Goal: Task Accomplishment & Management: Manage account settings

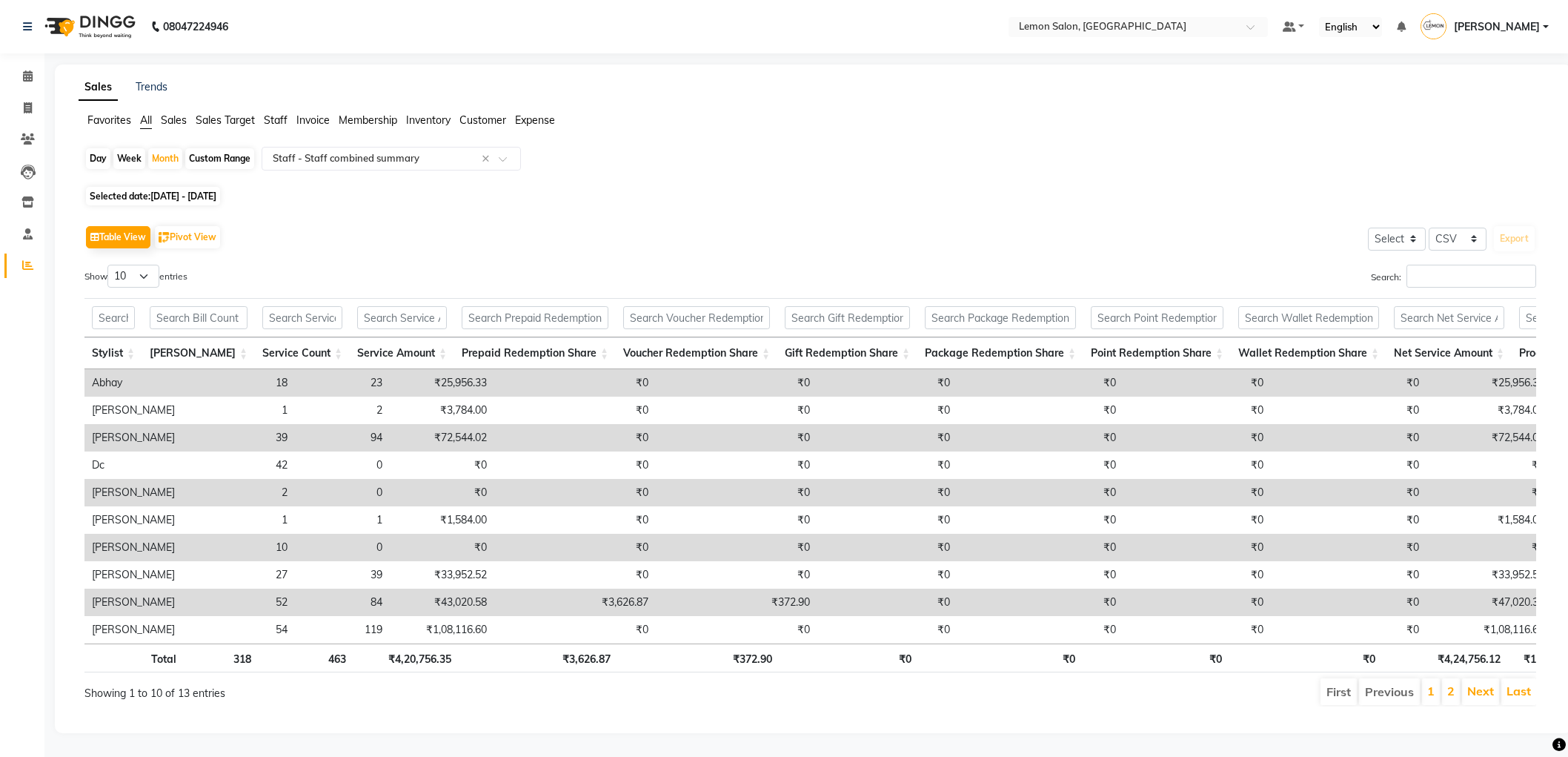
select select "csv"
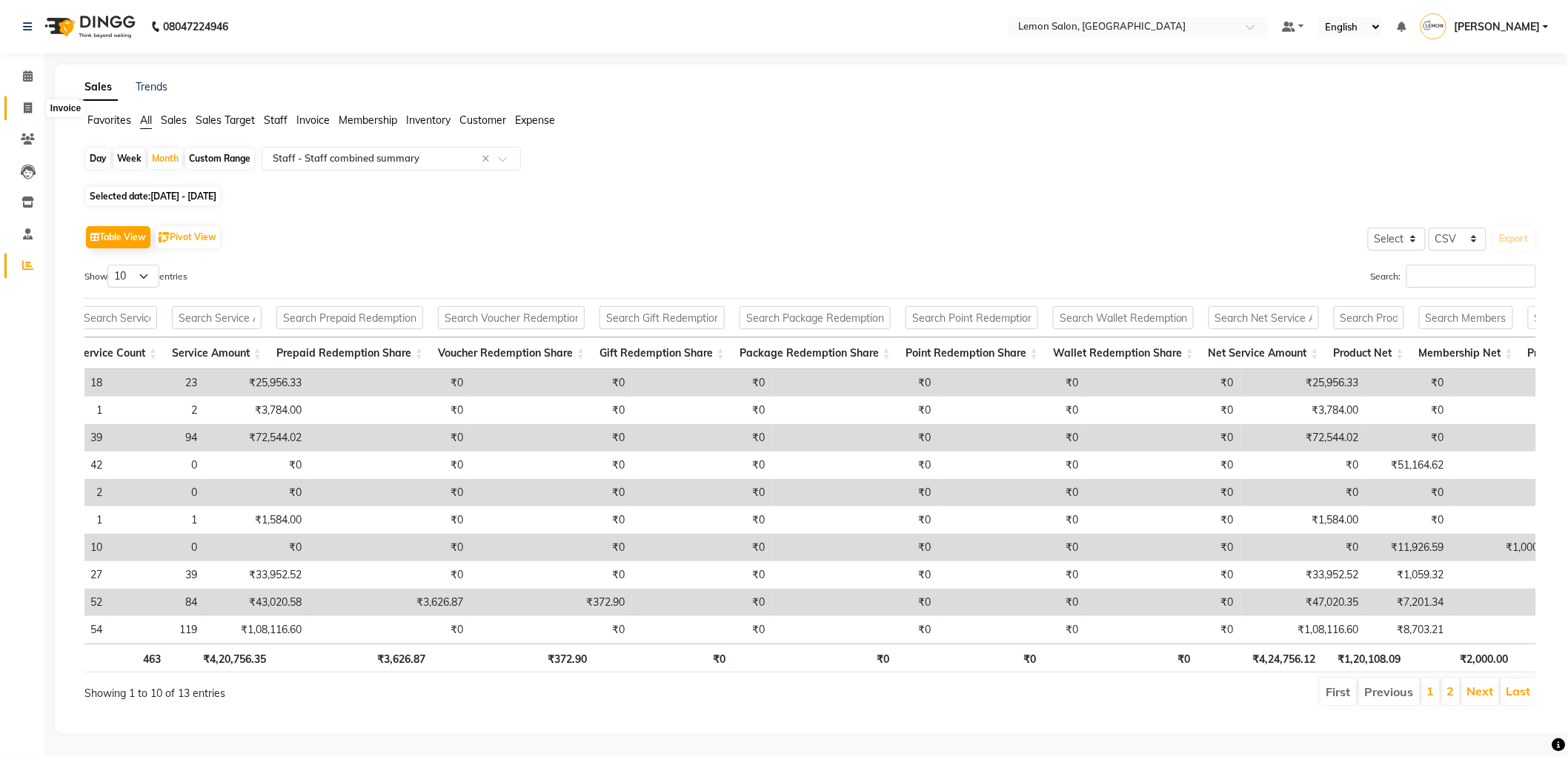
click at [30, 108] on icon at bounding box center [27, 107] width 8 height 11
select select "561"
select select "service"
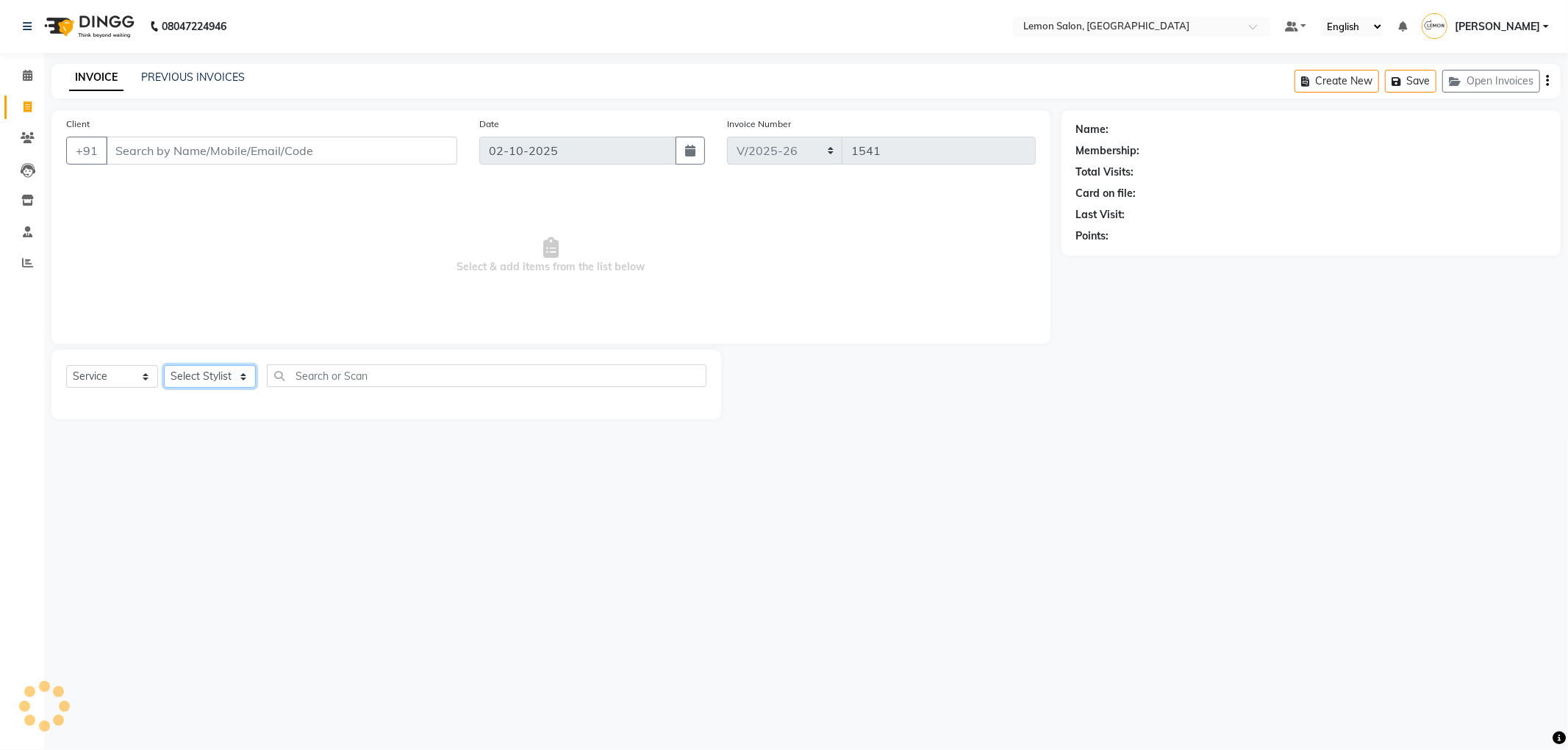
drag, startPoint x: 199, startPoint y: 375, endPoint x: 201, endPoint y: 386, distance: 11.2
click at [199, 375] on select "Select Stylist" at bounding box center [210, 376] width 92 height 23
select select "7890"
click at [164, 366] on select "Select Stylist [PERSON_NAME] [PERSON_NAME] [PERSON_NAME] DC [PERSON_NAME] [PERS…" at bounding box center [210, 376] width 92 height 23
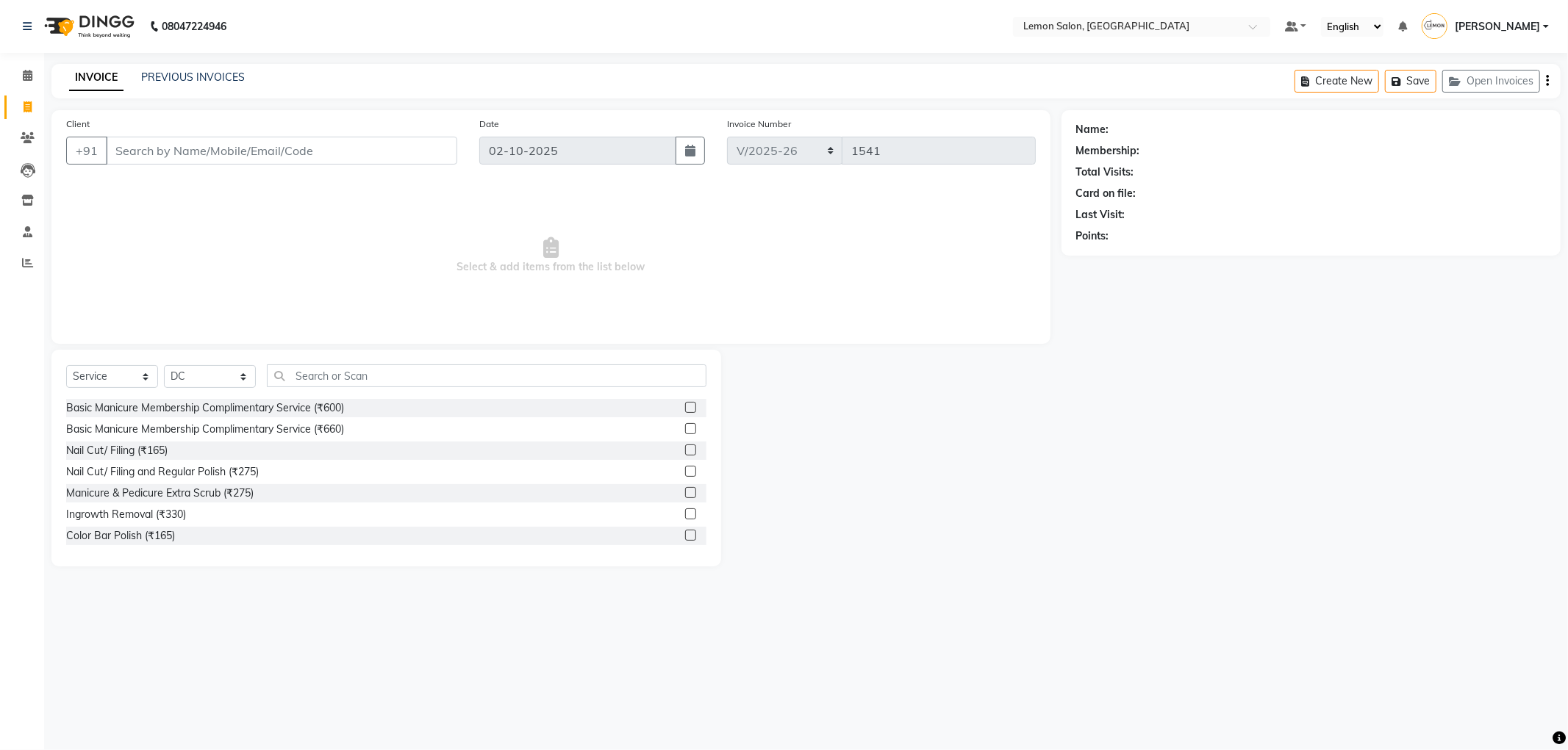
click at [332, 388] on div "Select Service Product Membership Package Voucher Prepaid Gift Card Select Styl…" at bounding box center [387, 381] width 640 height 35
drag, startPoint x: 336, startPoint y: 384, endPoint x: 328, endPoint y: 373, distance: 13.6
click at [336, 382] on input "text" at bounding box center [486, 375] width 439 height 23
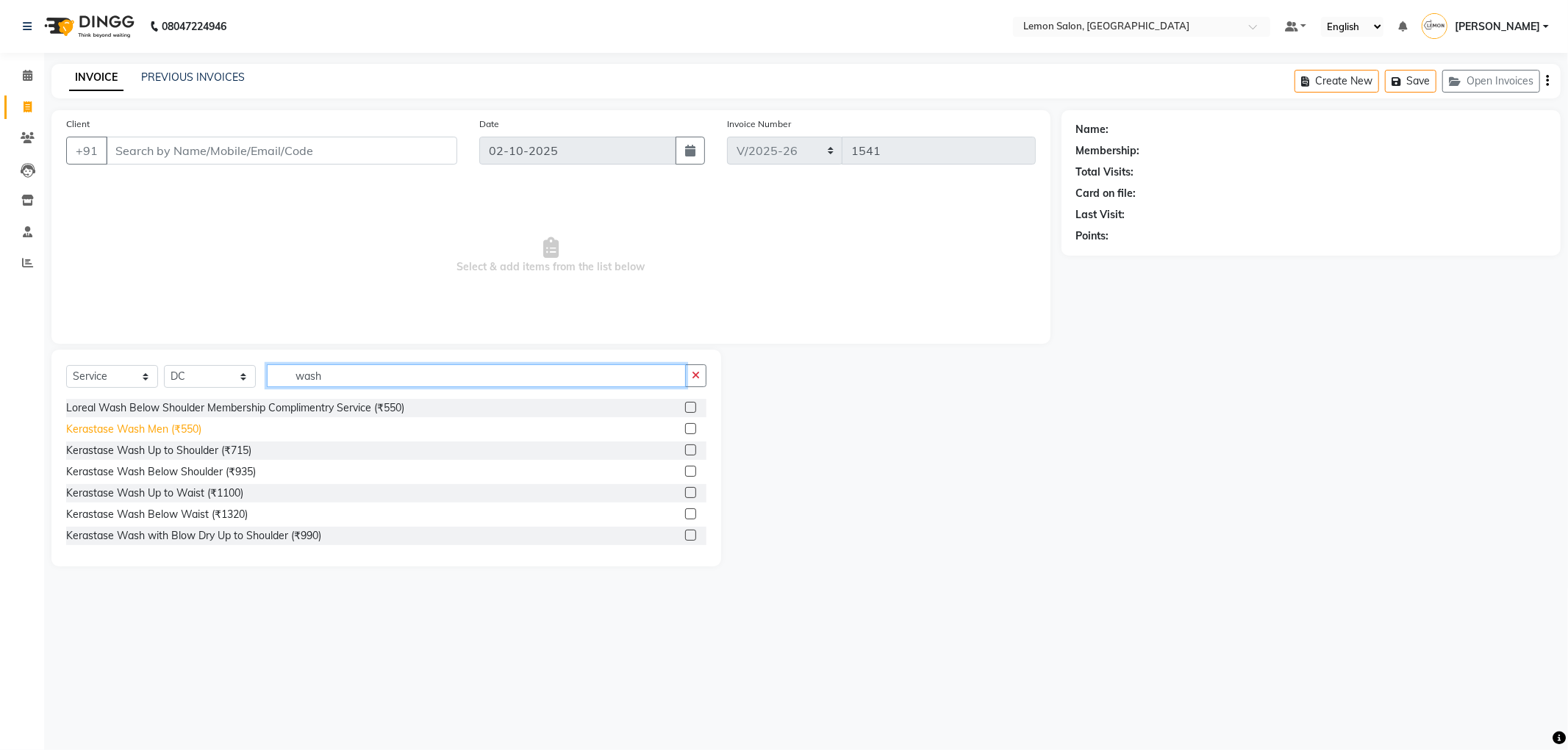
type input "wash"
click at [178, 424] on div "Kerastase Wash Men (₹550)" at bounding box center [134, 429] width 135 height 15
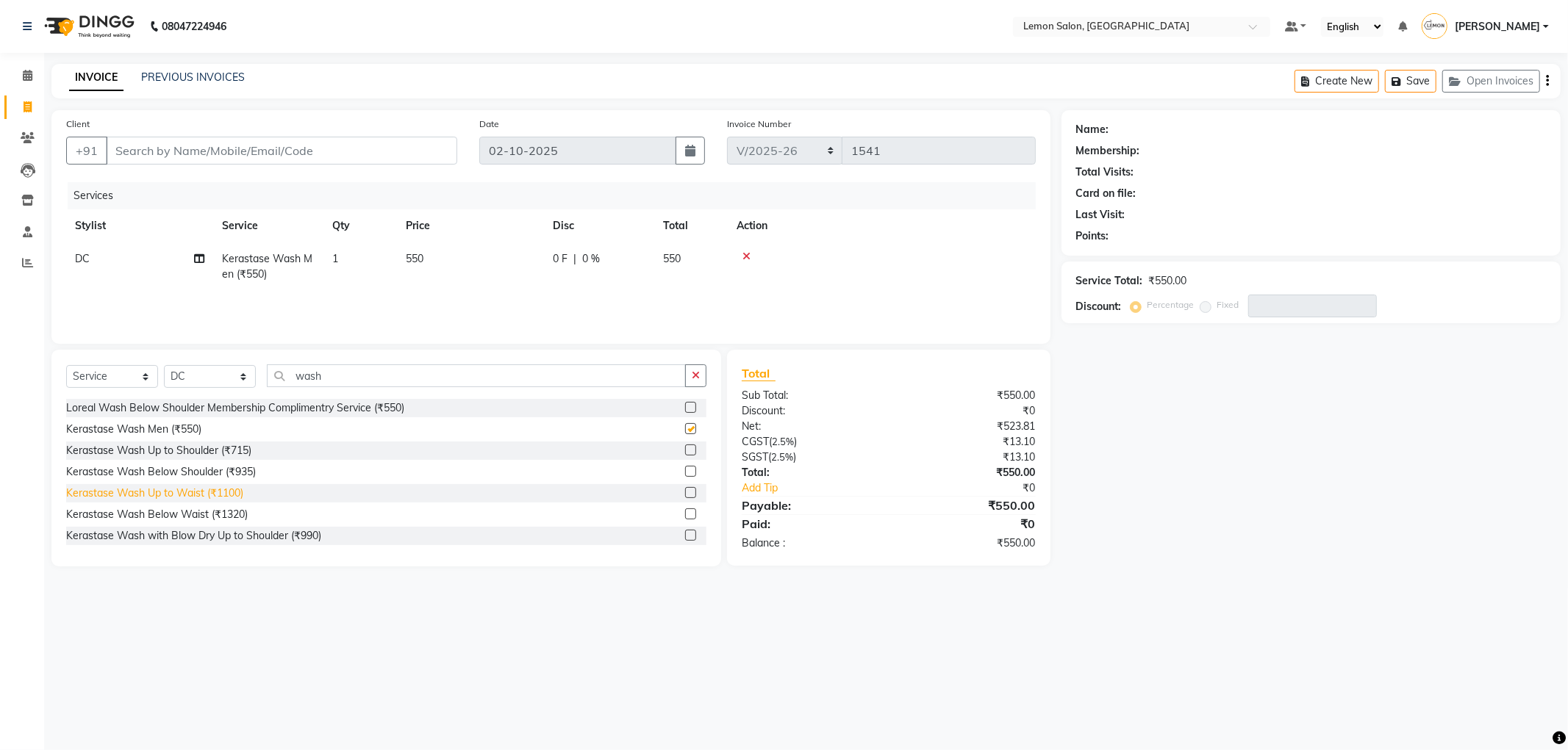
checkbox input "false"
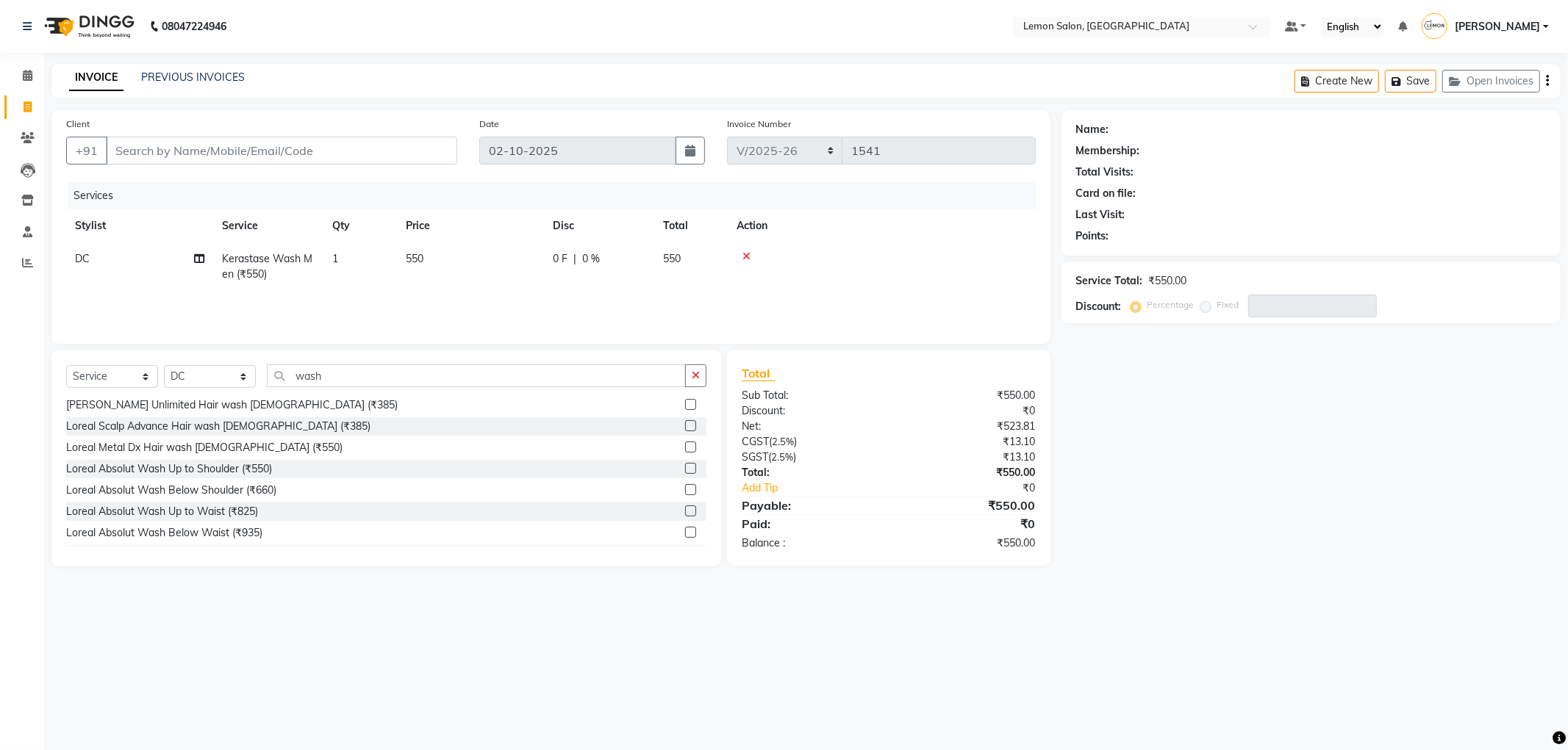
scroll to position [326, 0]
click at [227, 444] on div "Loreal Absolut Hair wash [DEMOGRAPHIC_DATA] (₹385)" at bounding box center [202, 444] width 271 height 15
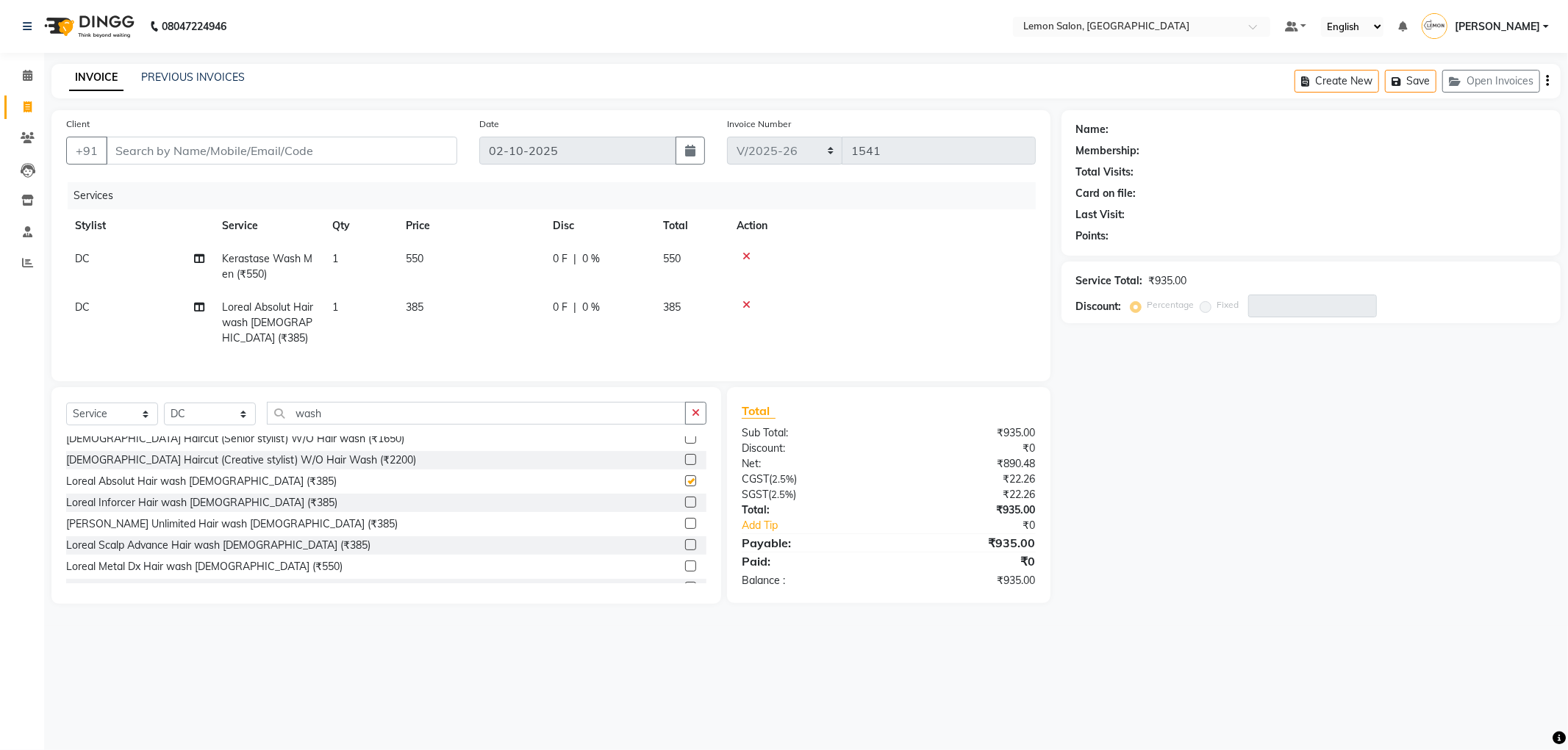
checkbox input "false"
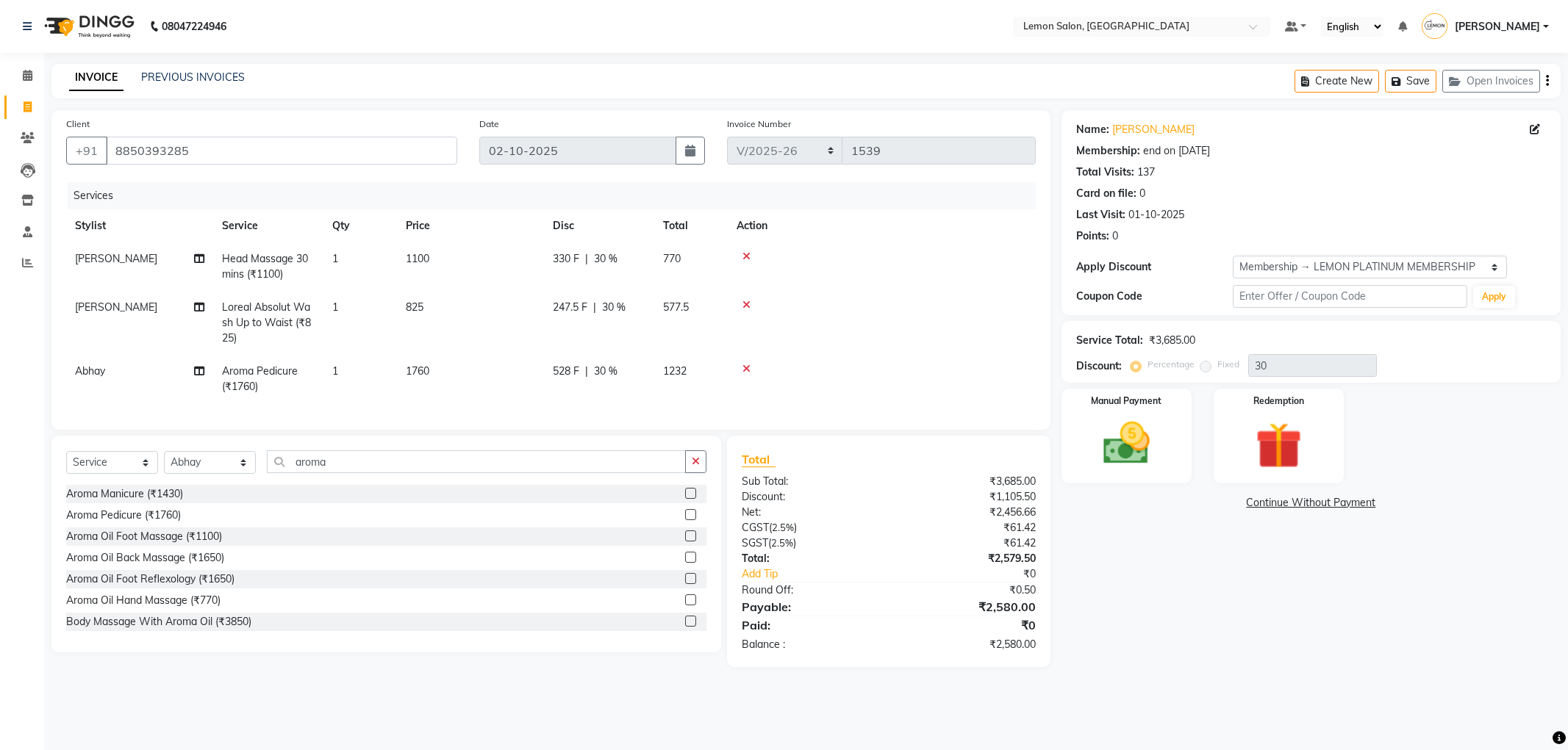
select select "561"
select select "service"
select select "59681"
select select "1: Object"
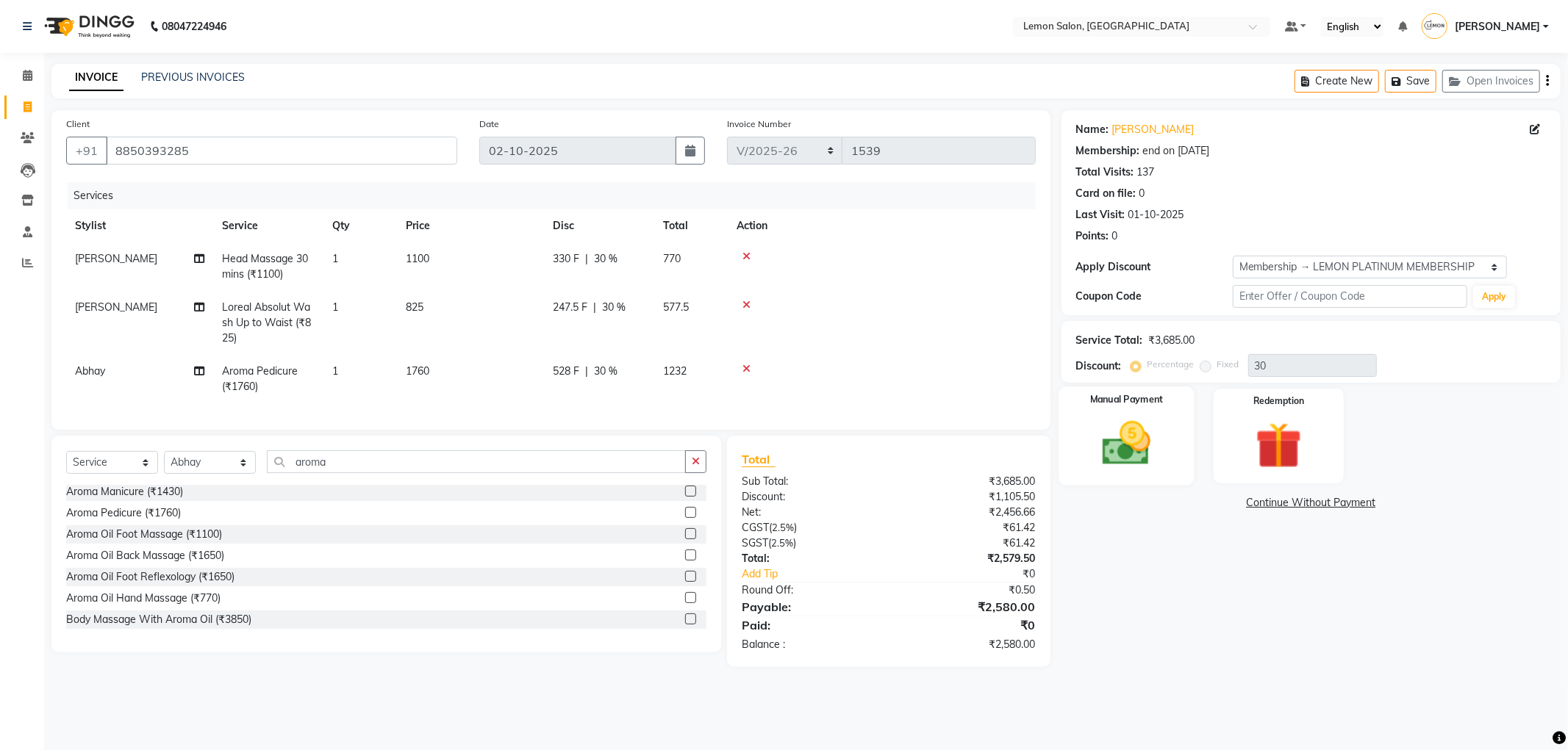
click at [1147, 415] on img at bounding box center [1126, 444] width 78 height 56
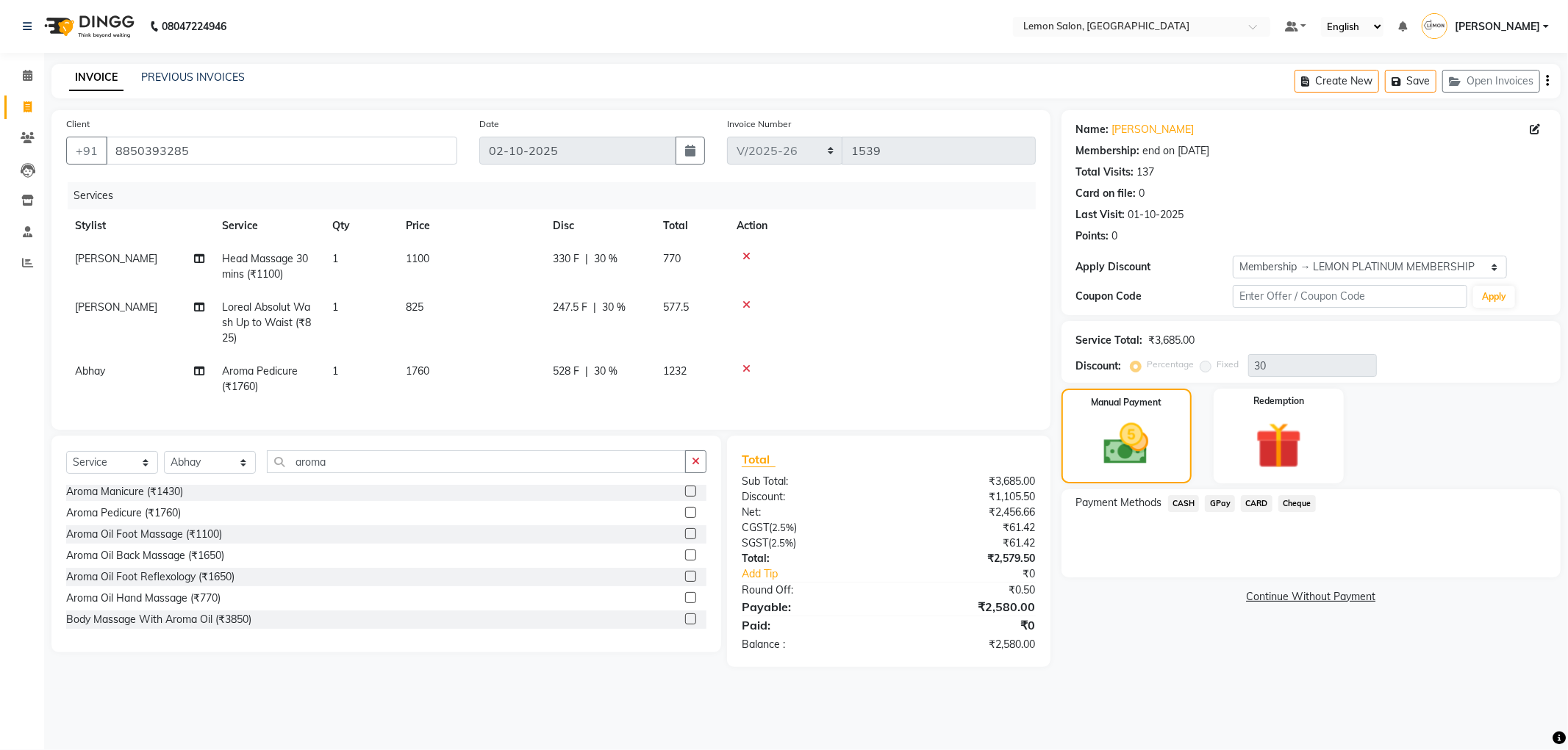
click at [1243, 503] on span "CARD" at bounding box center [1256, 504] width 32 height 17
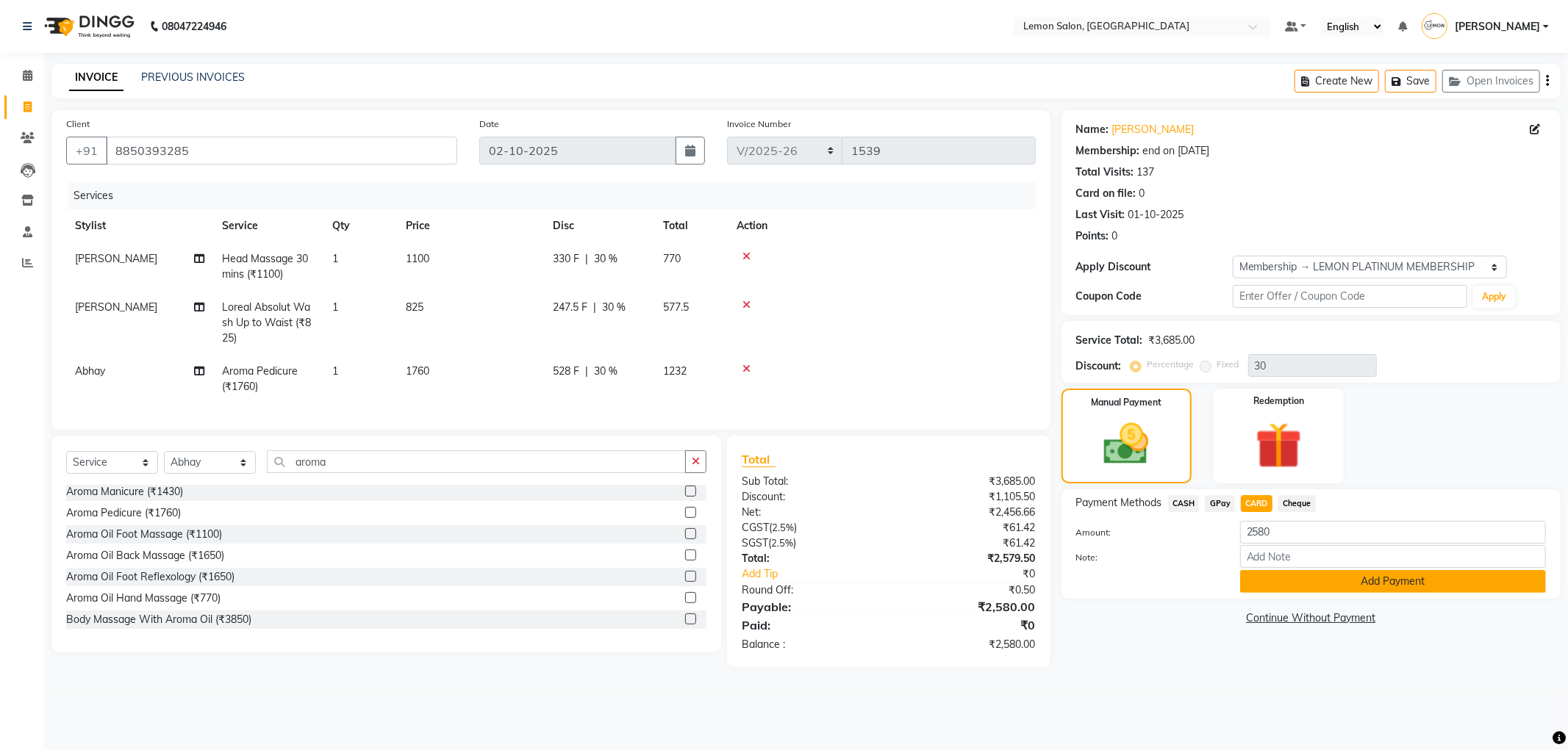
click at [1290, 582] on button "Add Payment" at bounding box center [1393, 581] width 306 height 23
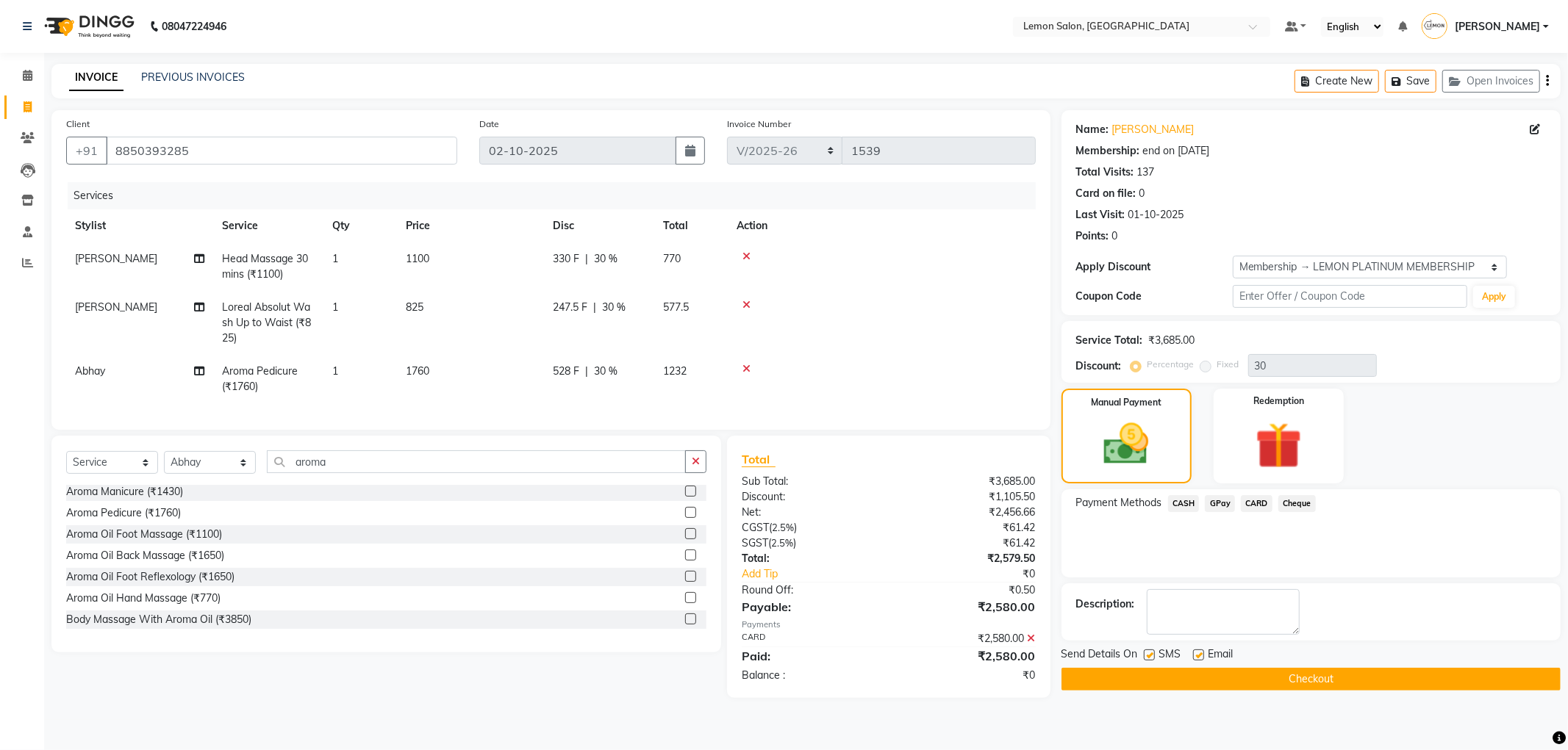
click at [1197, 656] on label at bounding box center [1198, 655] width 11 height 11
click at [1197, 656] on input "checkbox" at bounding box center [1198, 656] width 9 height 9
checkbox input "false"
click at [1150, 660] on div at bounding box center [1148, 657] width 9 height 15
click at [1147, 657] on label at bounding box center [1149, 655] width 11 height 11
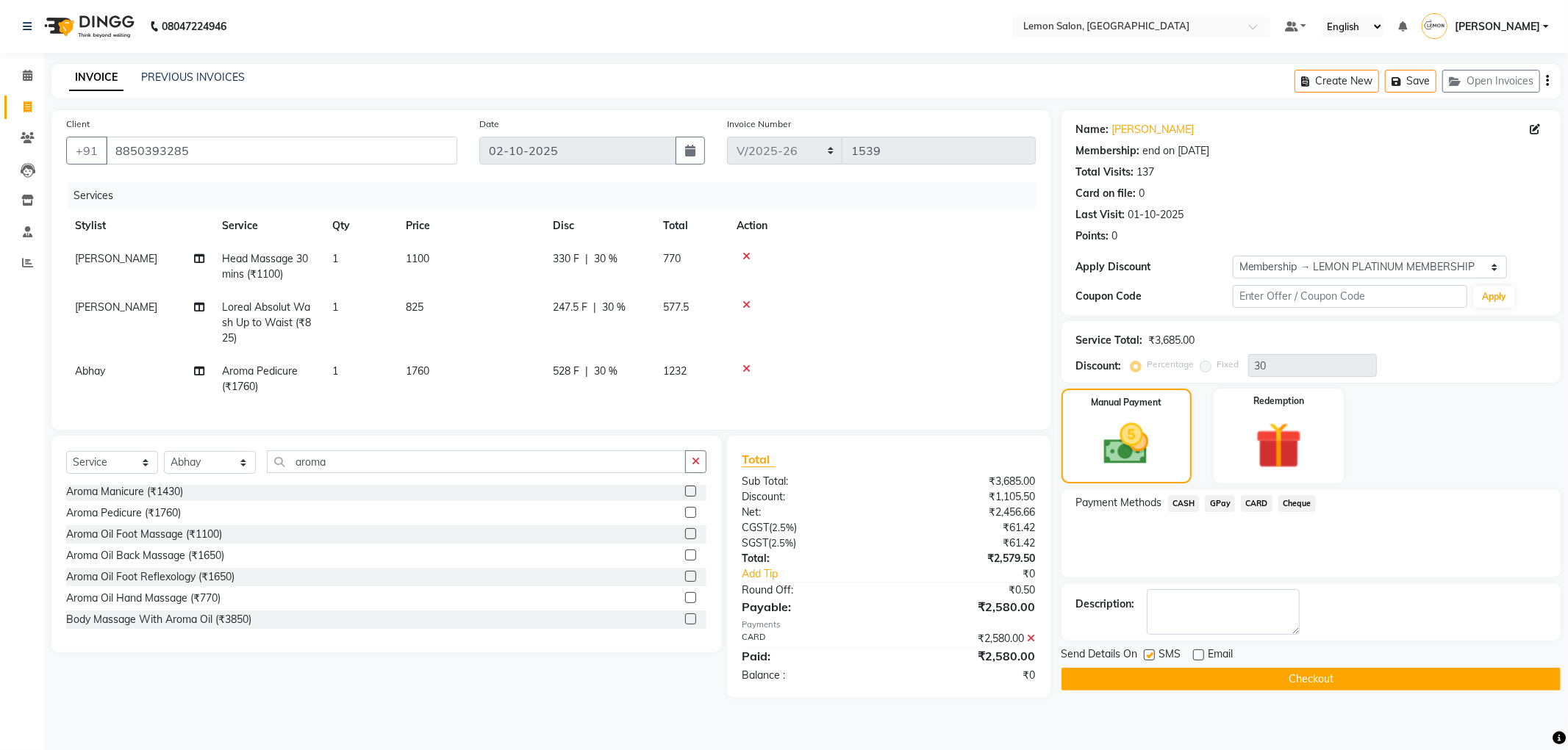
click at [1147, 657] on input "checkbox" at bounding box center [1148, 656] width 9 height 9
checkbox input "false"
click at [1146, 676] on button "Checkout" at bounding box center [1311, 679] width 499 height 23
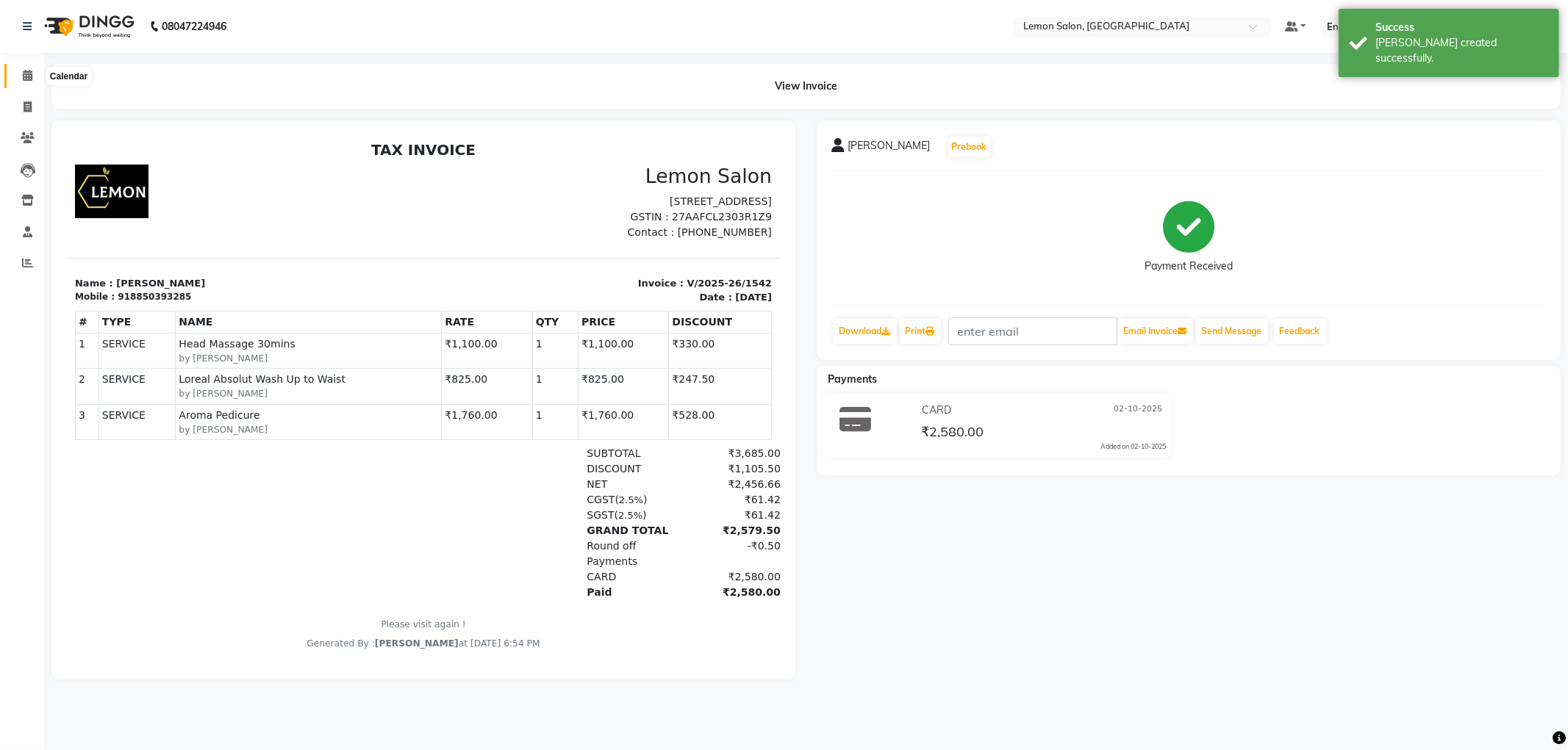
click at [15, 82] on span at bounding box center [27, 76] width 26 height 17
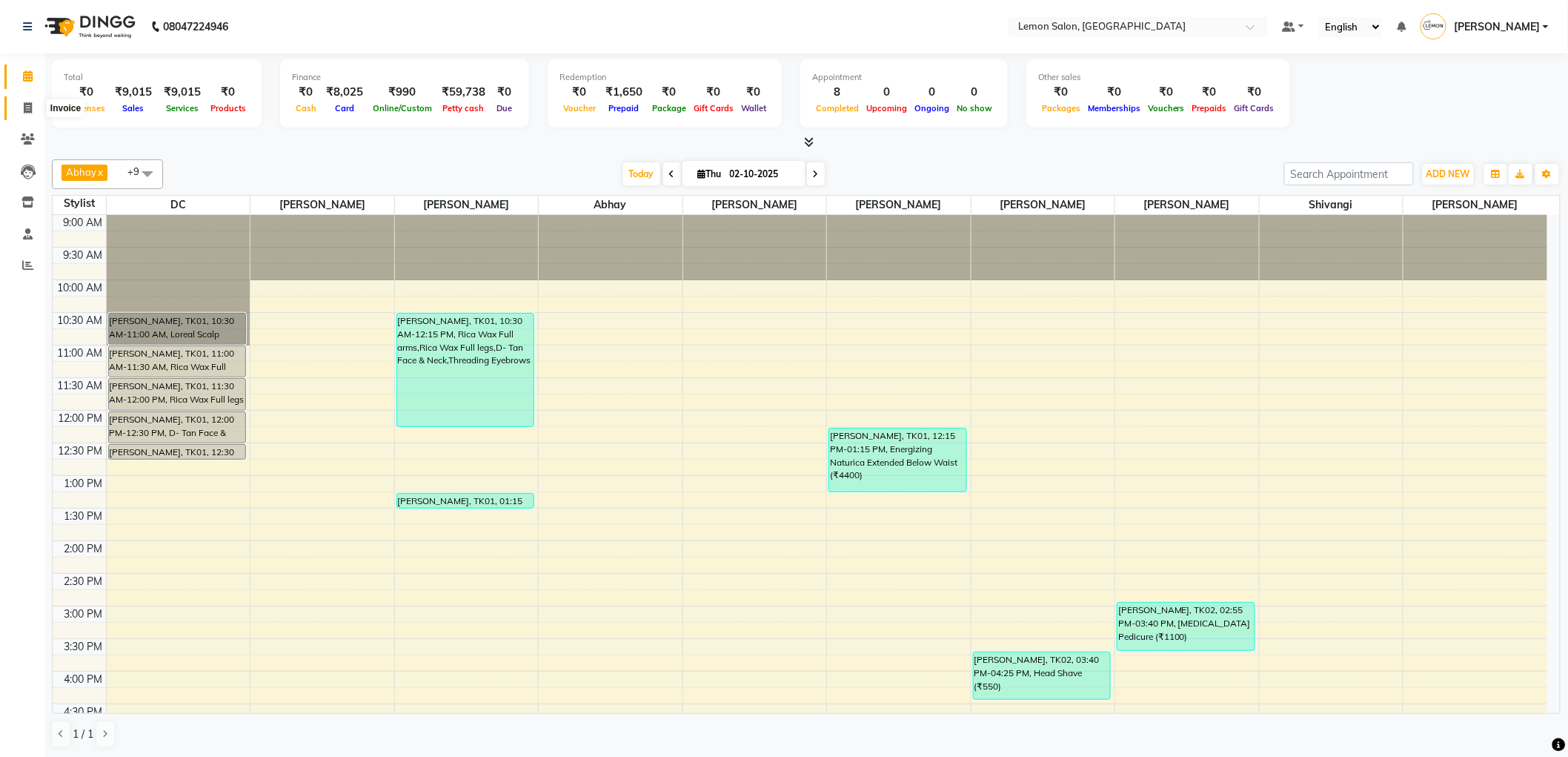
click at [33, 110] on span at bounding box center [27, 109] width 26 height 17
select select "561"
select select "service"
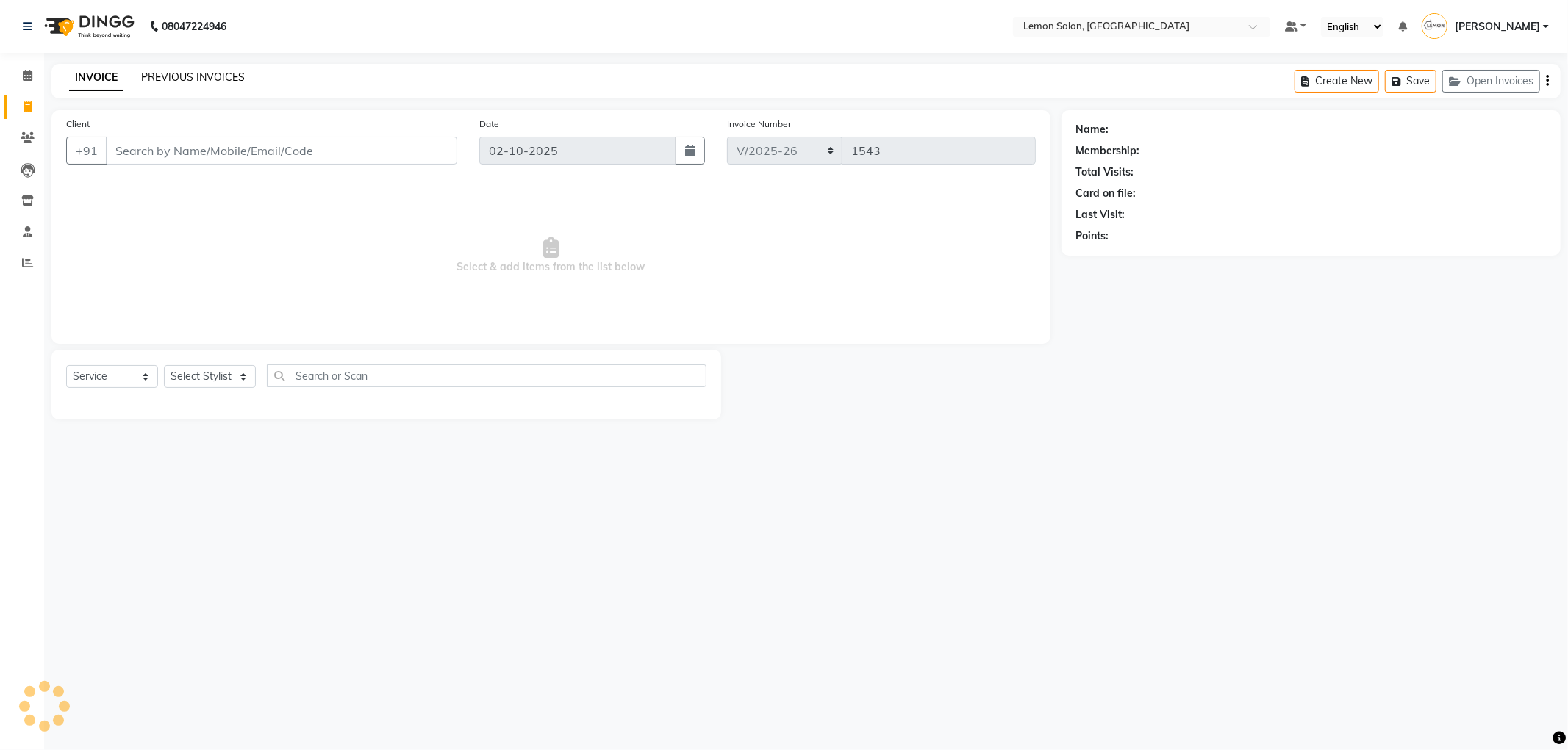
click at [181, 77] on link "PREVIOUS INVOICES" at bounding box center [193, 77] width 104 height 14
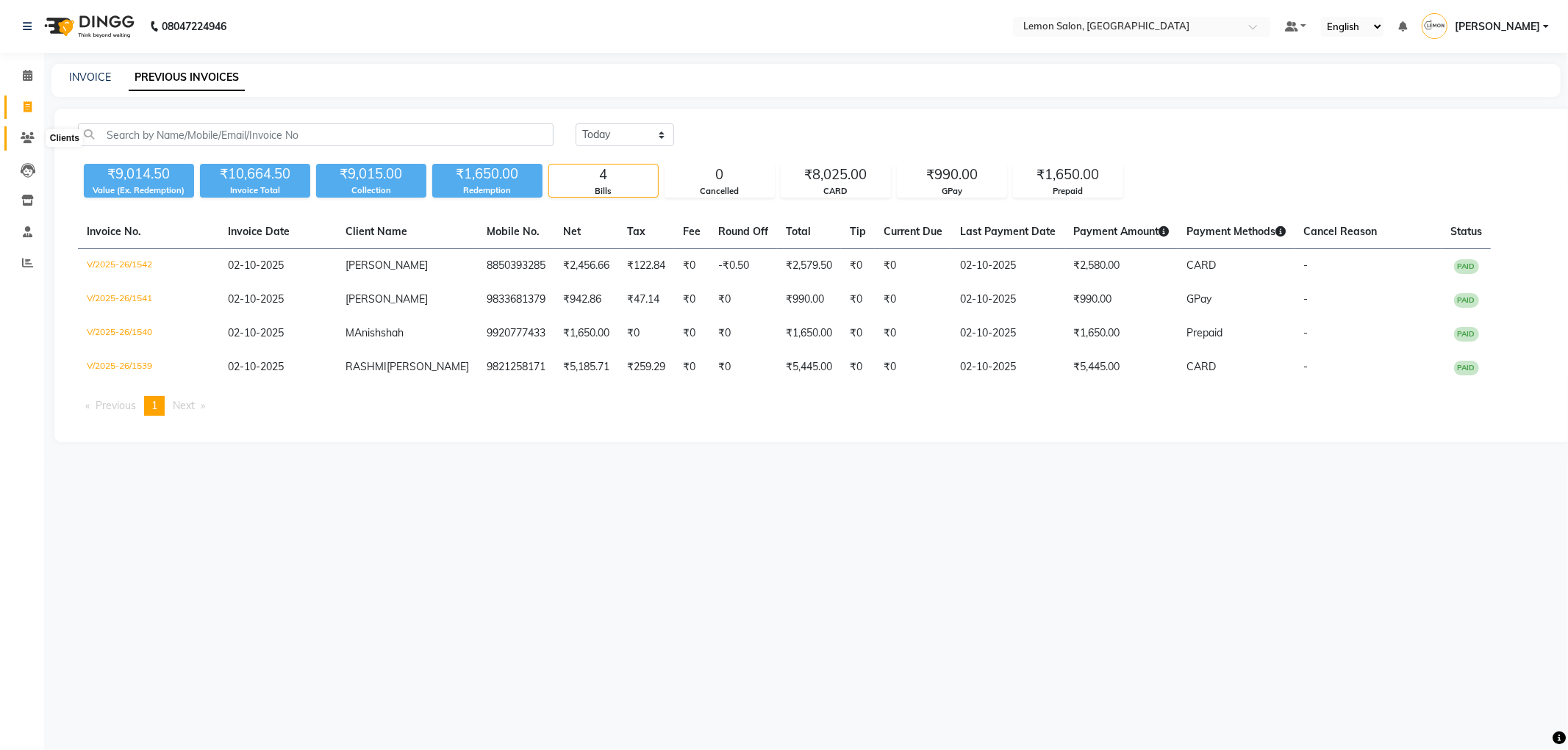
click at [28, 144] on span at bounding box center [27, 139] width 26 height 17
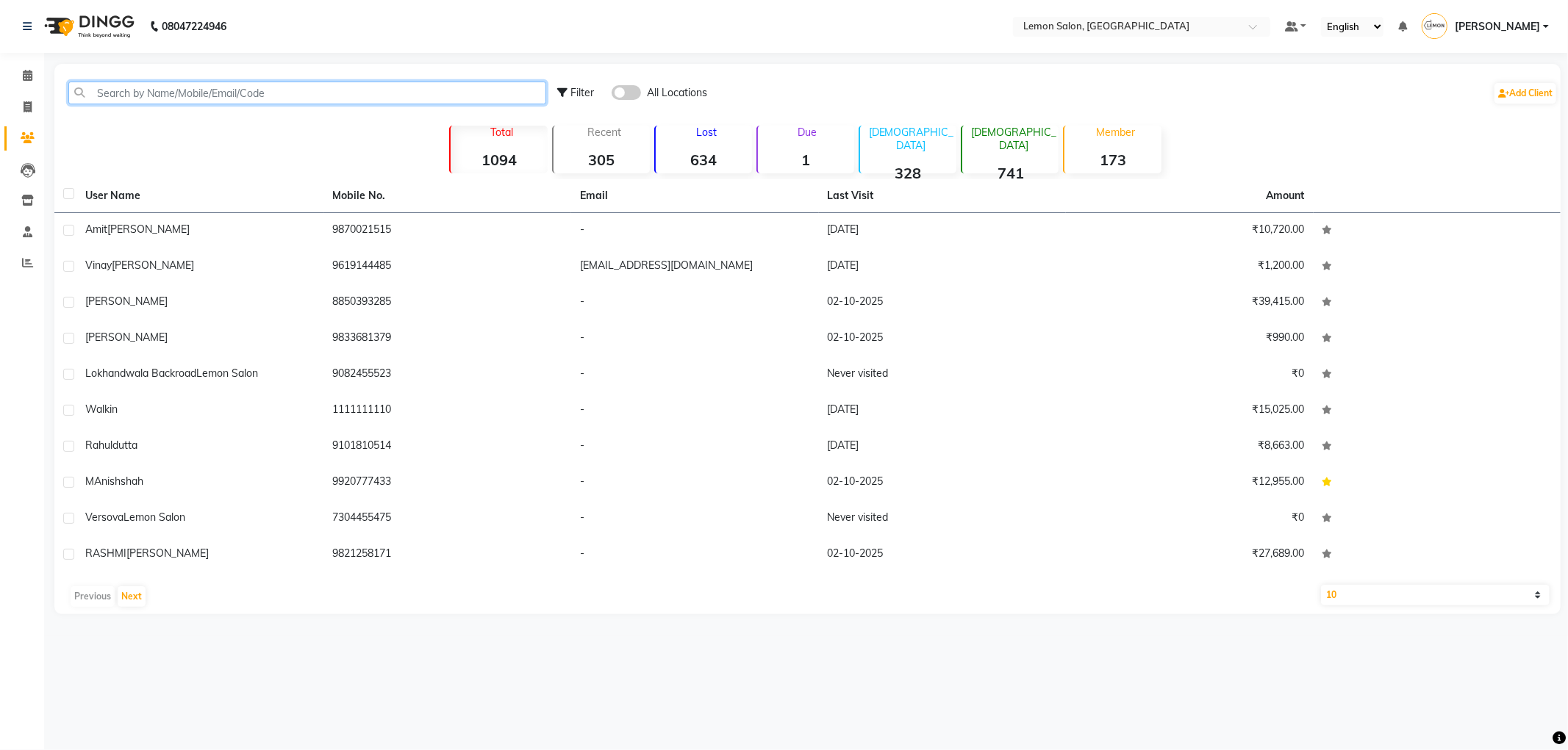
click at [168, 91] on input "text" at bounding box center [307, 93] width 478 height 23
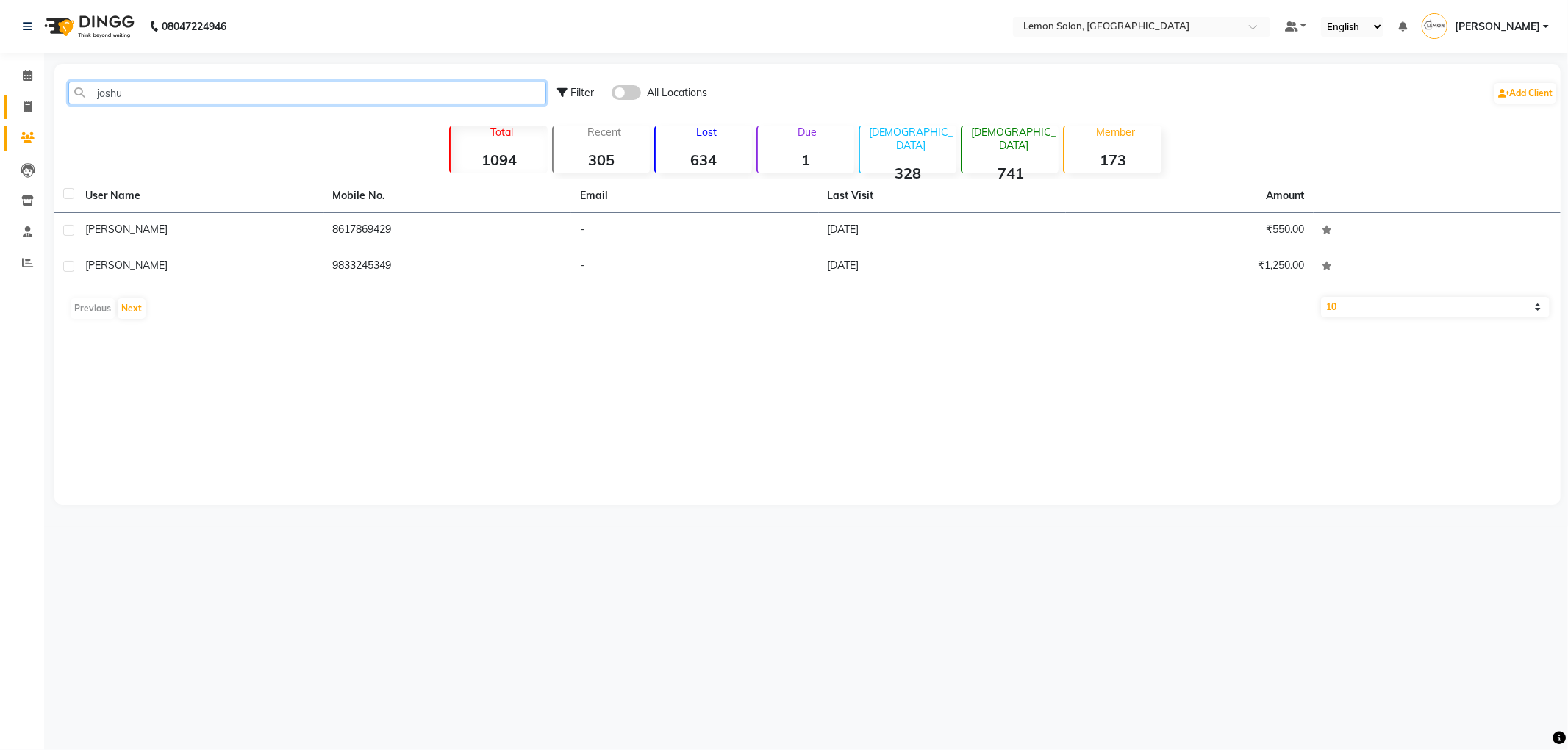
type input "joshu"
click at [19, 101] on span at bounding box center [27, 108] width 26 height 17
select select "561"
select select "service"
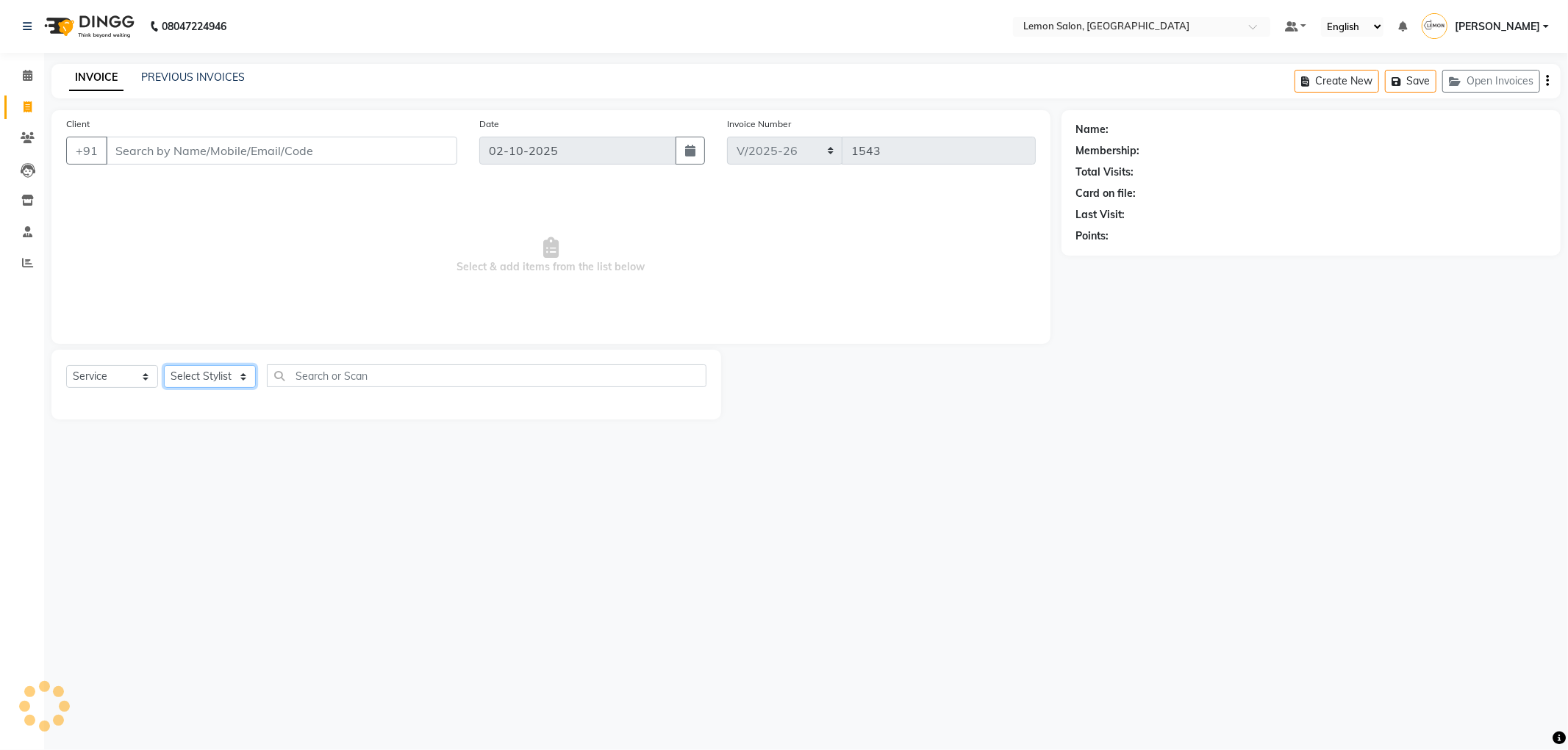
click at [181, 379] on select "Select Stylist" at bounding box center [210, 376] width 92 height 23
select select "89656"
click at [164, 366] on select "Select Stylist [PERSON_NAME] [PERSON_NAME] [PERSON_NAME] DC [PERSON_NAME] [PERS…" at bounding box center [210, 376] width 92 height 23
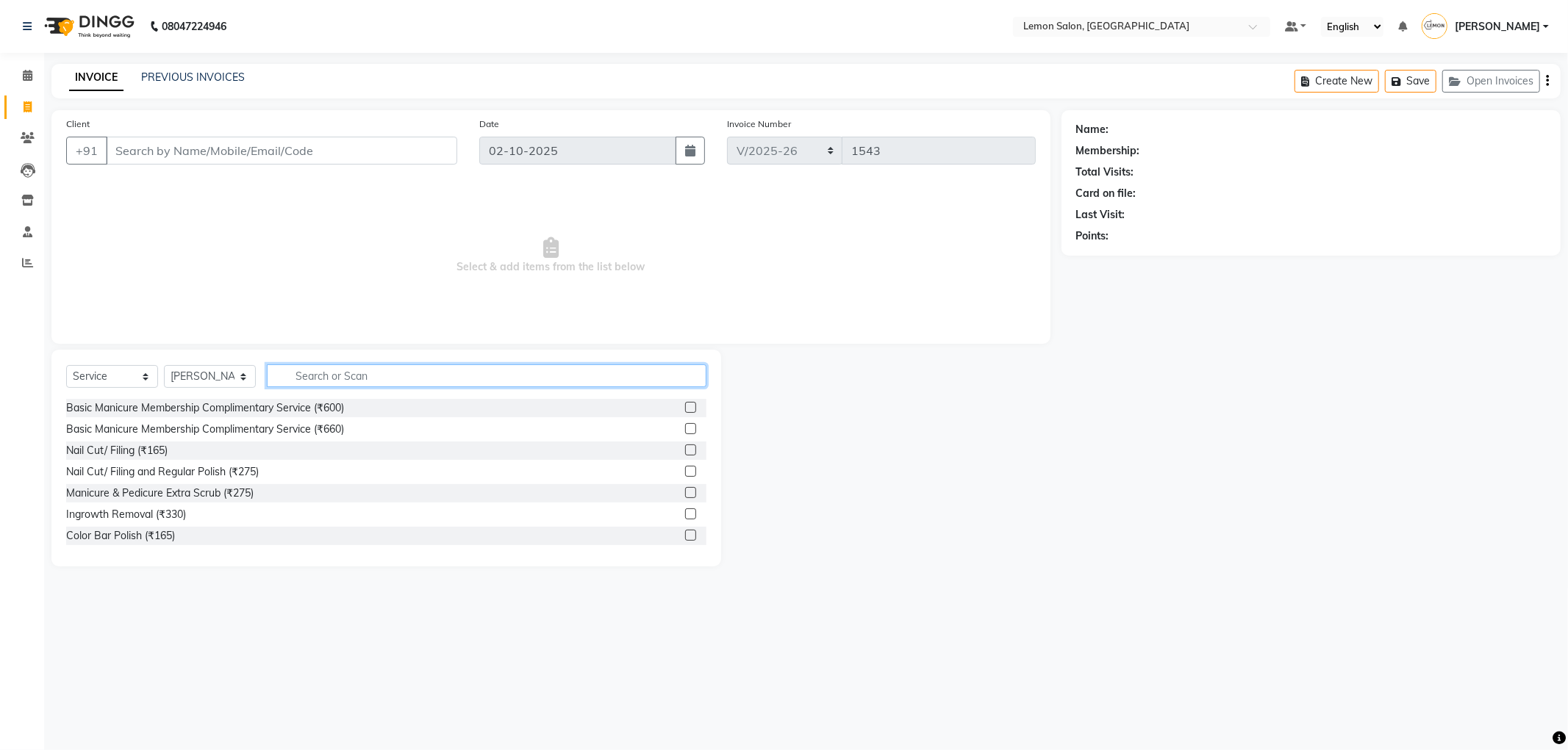
click at [342, 373] on input "text" at bounding box center [486, 375] width 439 height 23
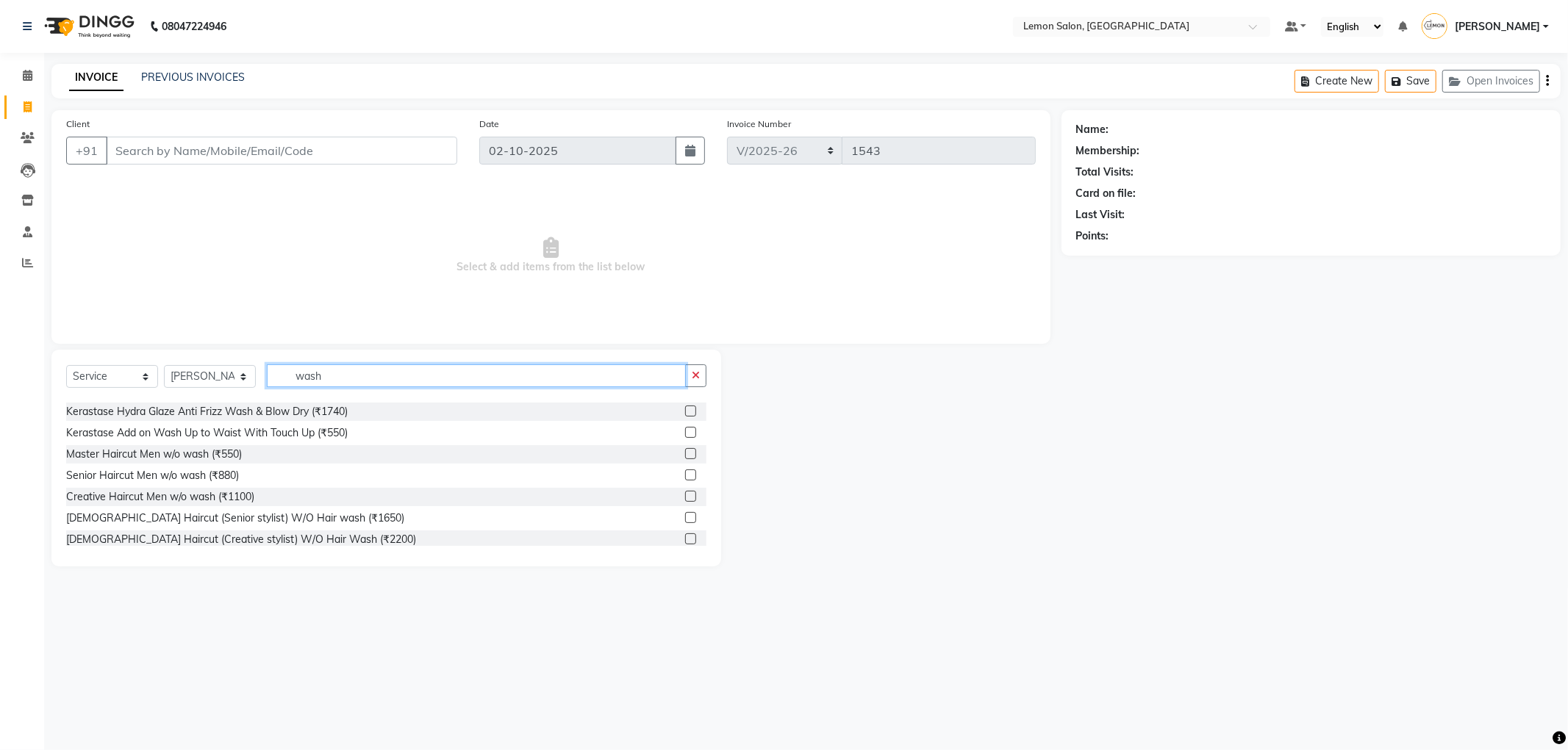
scroll to position [244, 0]
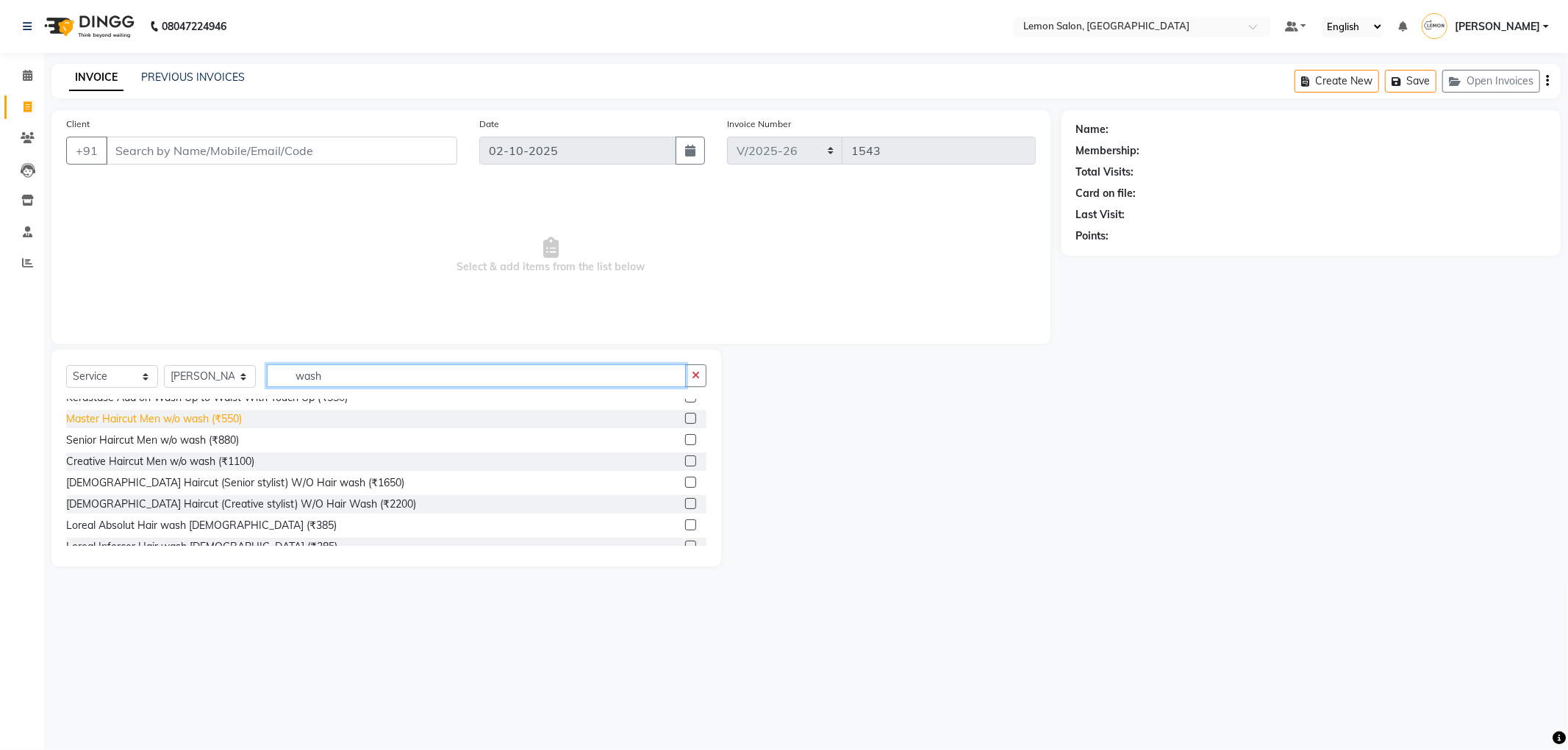
type input "wash"
click at [210, 420] on div "Master Haircut Men w/o wash (₹550)" at bounding box center [154, 419] width 175 height 15
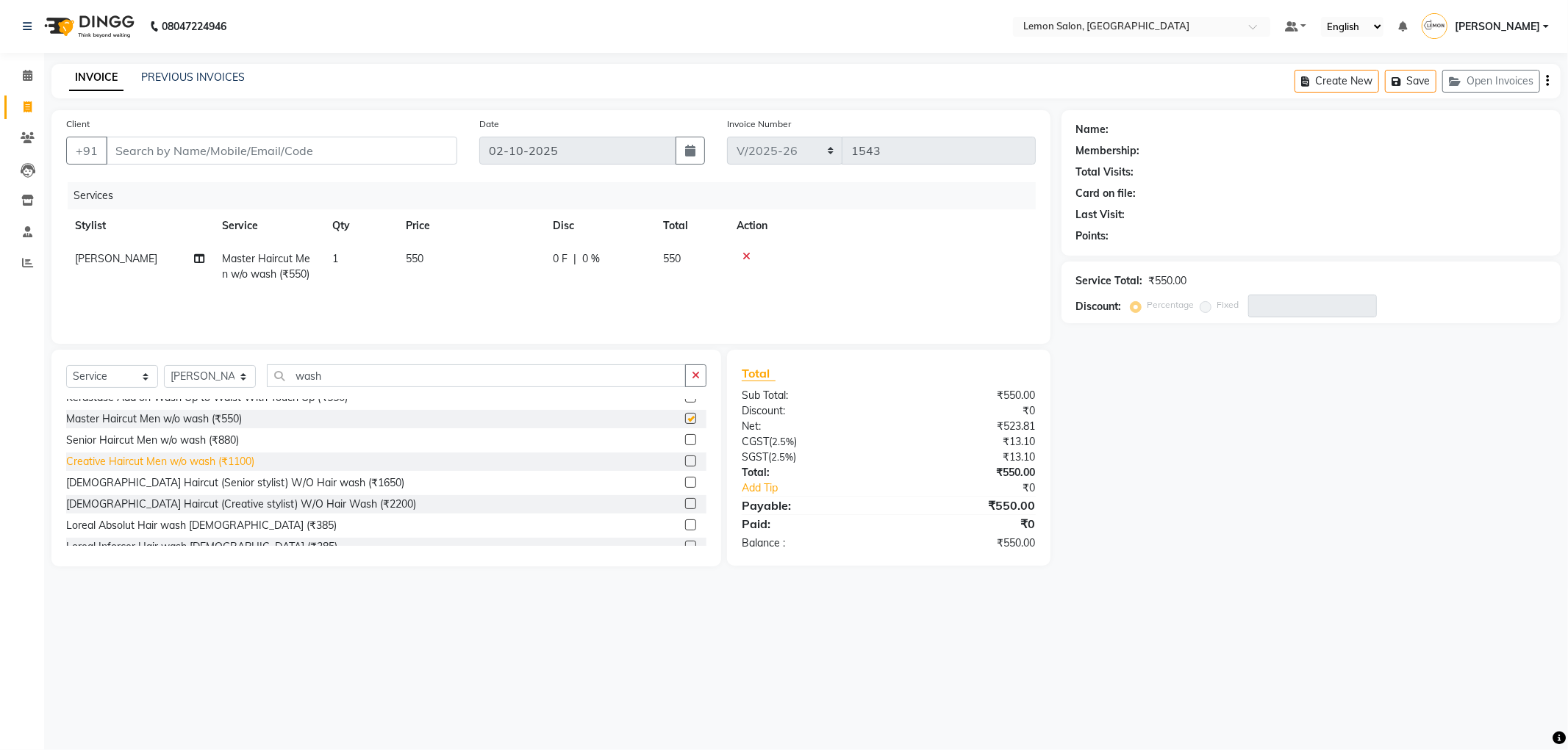
checkbox input "false"
click at [197, 522] on div "Loreal Absolut Hair wash [DEMOGRAPHIC_DATA] (₹385)" at bounding box center [202, 525] width 271 height 15
checkbox input "false"
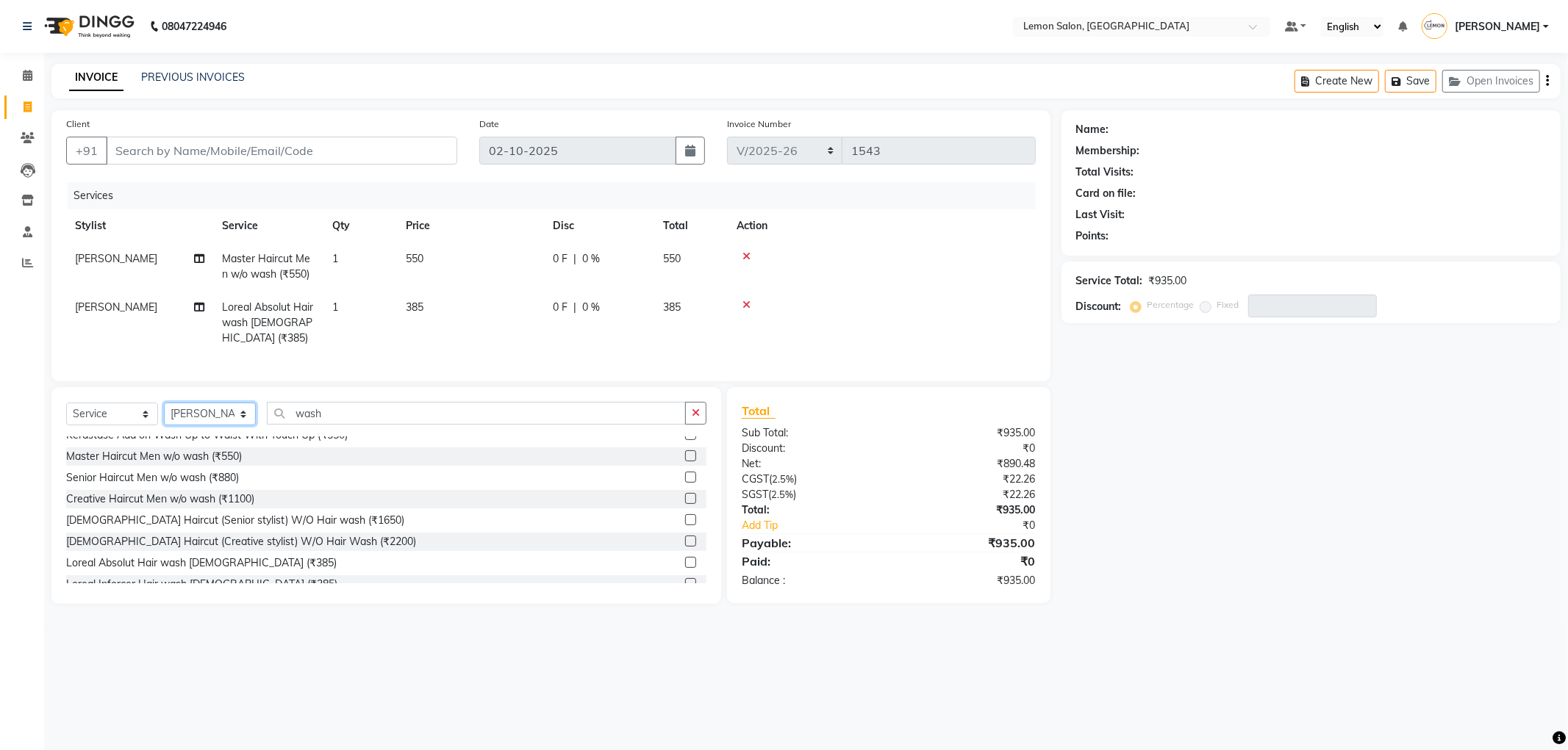
click at [223, 413] on select "Select Stylist [PERSON_NAME] [PERSON_NAME] [PERSON_NAME] DC [PERSON_NAME] [PERS…" at bounding box center [210, 414] width 92 height 23
select select "60402"
click at [164, 403] on select "Select Stylist [PERSON_NAME] [PERSON_NAME] [PERSON_NAME] DC [PERSON_NAME] [PERS…" at bounding box center [210, 414] width 92 height 23
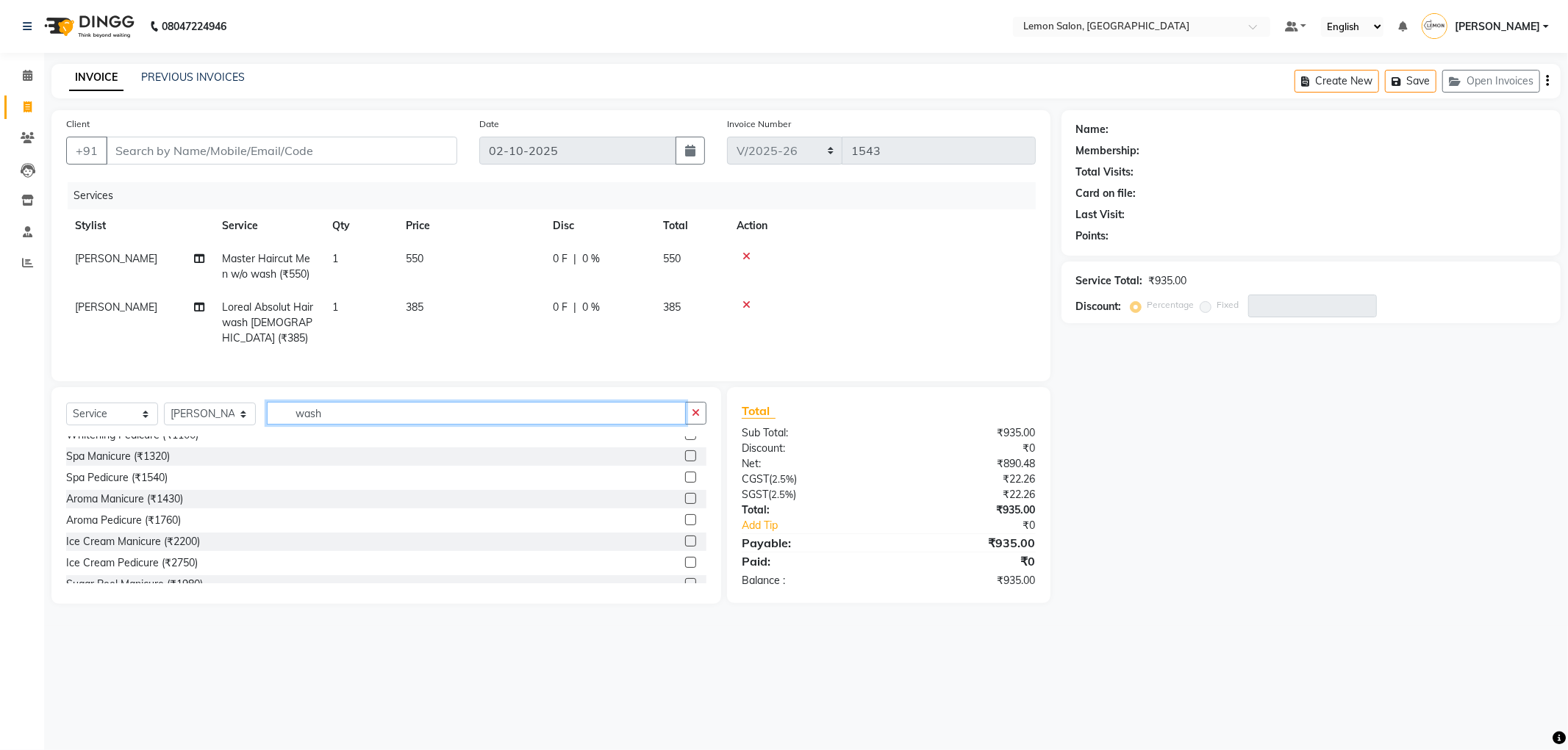
click at [339, 407] on input "wash" at bounding box center [476, 413] width 419 height 23
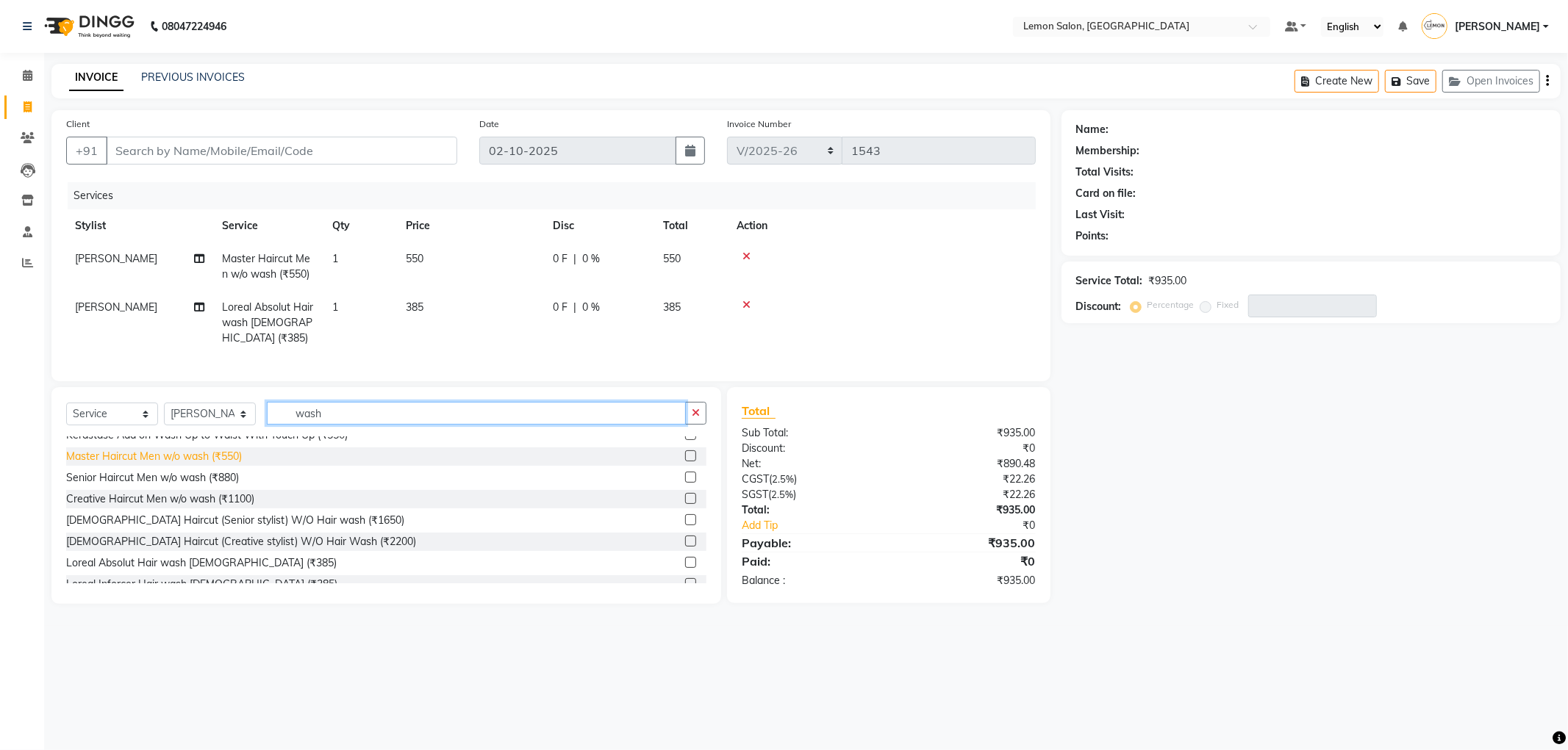
type input "wash"
click at [203, 452] on div "Master Haircut Men w/o wash (₹550)" at bounding box center [154, 456] width 175 height 15
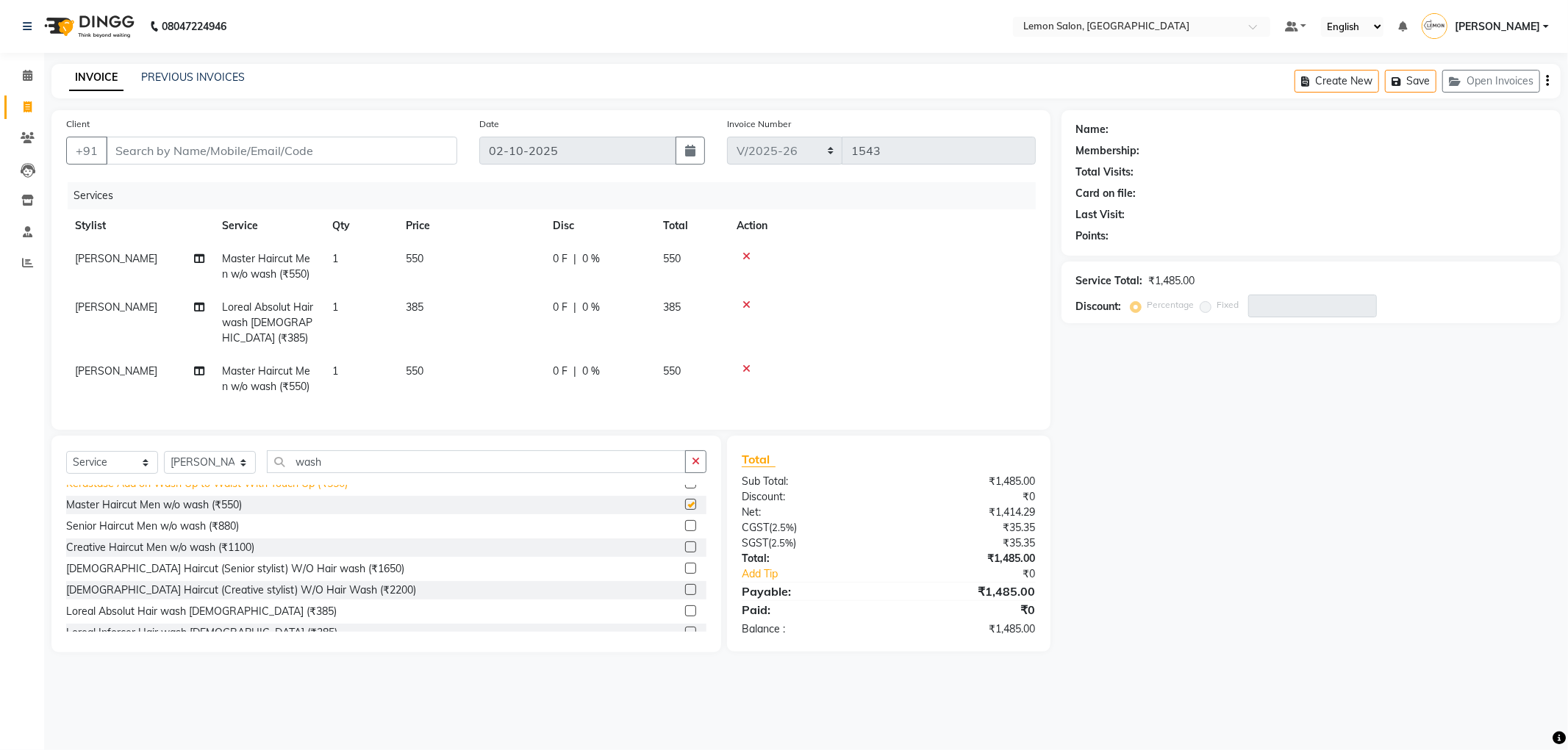
checkbox input "false"
click at [179, 604] on div "Loreal Absolut Hair wash [DEMOGRAPHIC_DATA] (₹385)" at bounding box center [202, 611] width 271 height 15
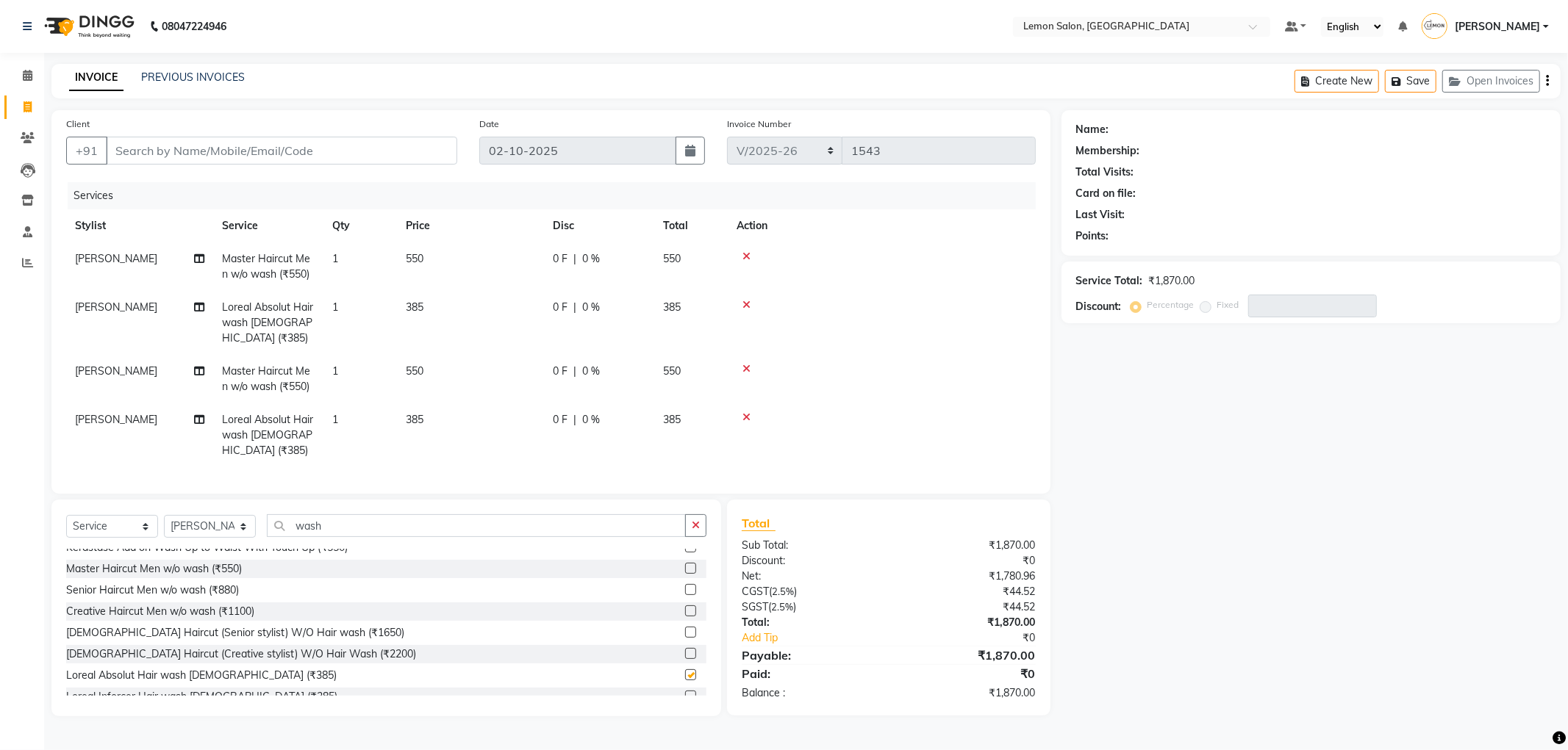
checkbox input "false"
click at [284, 141] on input "Client" at bounding box center [281, 151] width 352 height 28
click at [165, 148] on input "Client" at bounding box center [281, 151] width 352 height 28
type input "8"
type input "0"
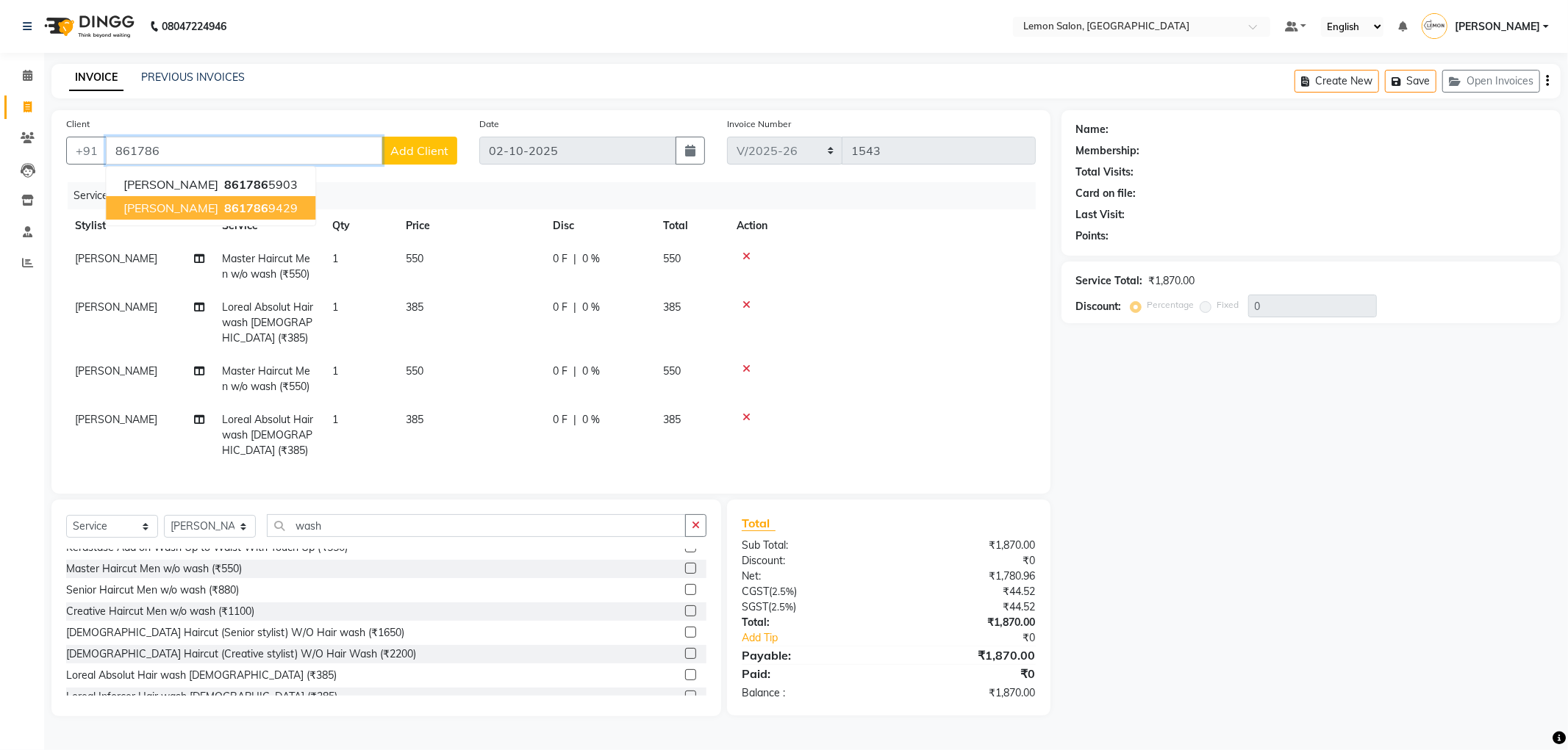
click at [224, 201] on span "861786" at bounding box center [246, 208] width 44 height 14
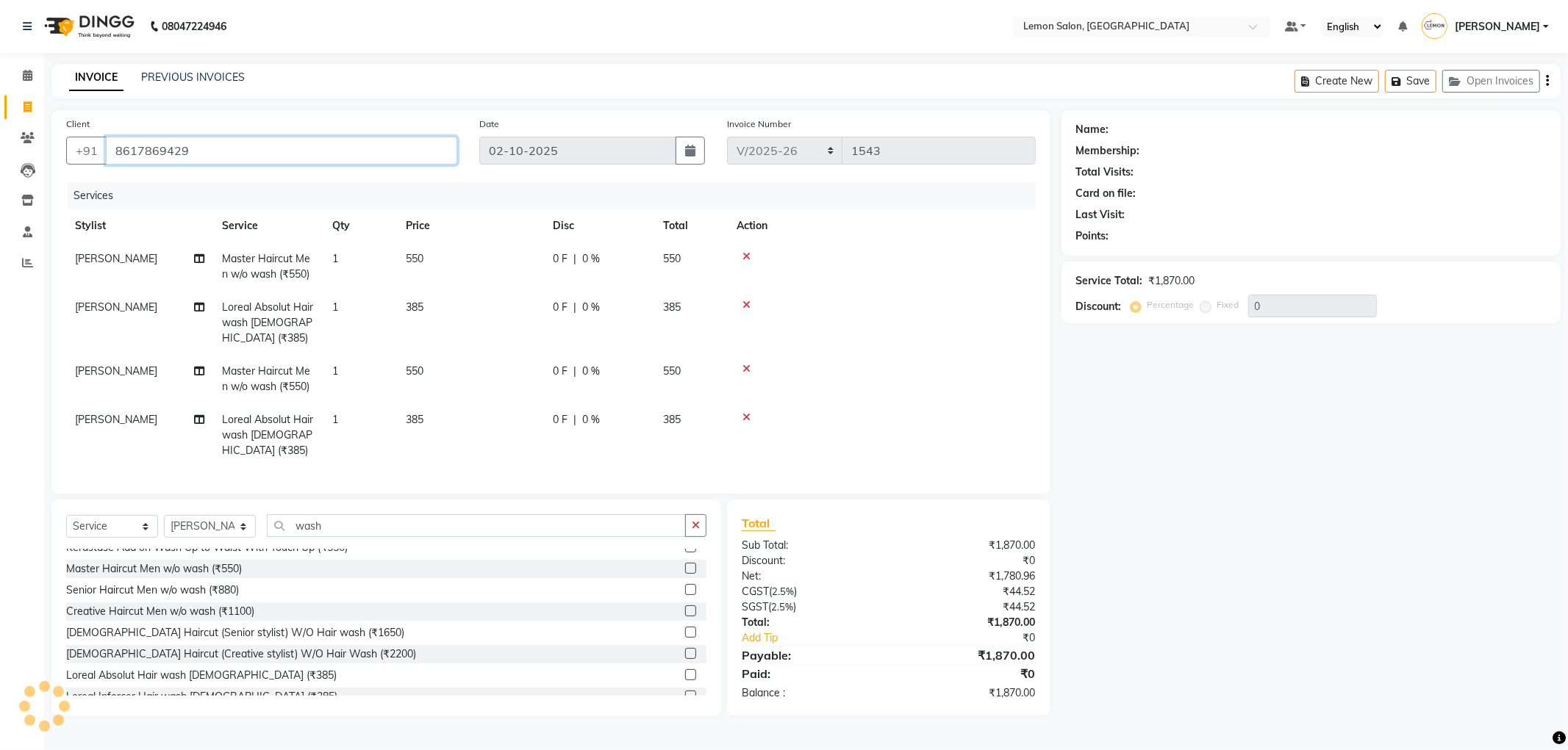
type input "8617869429"
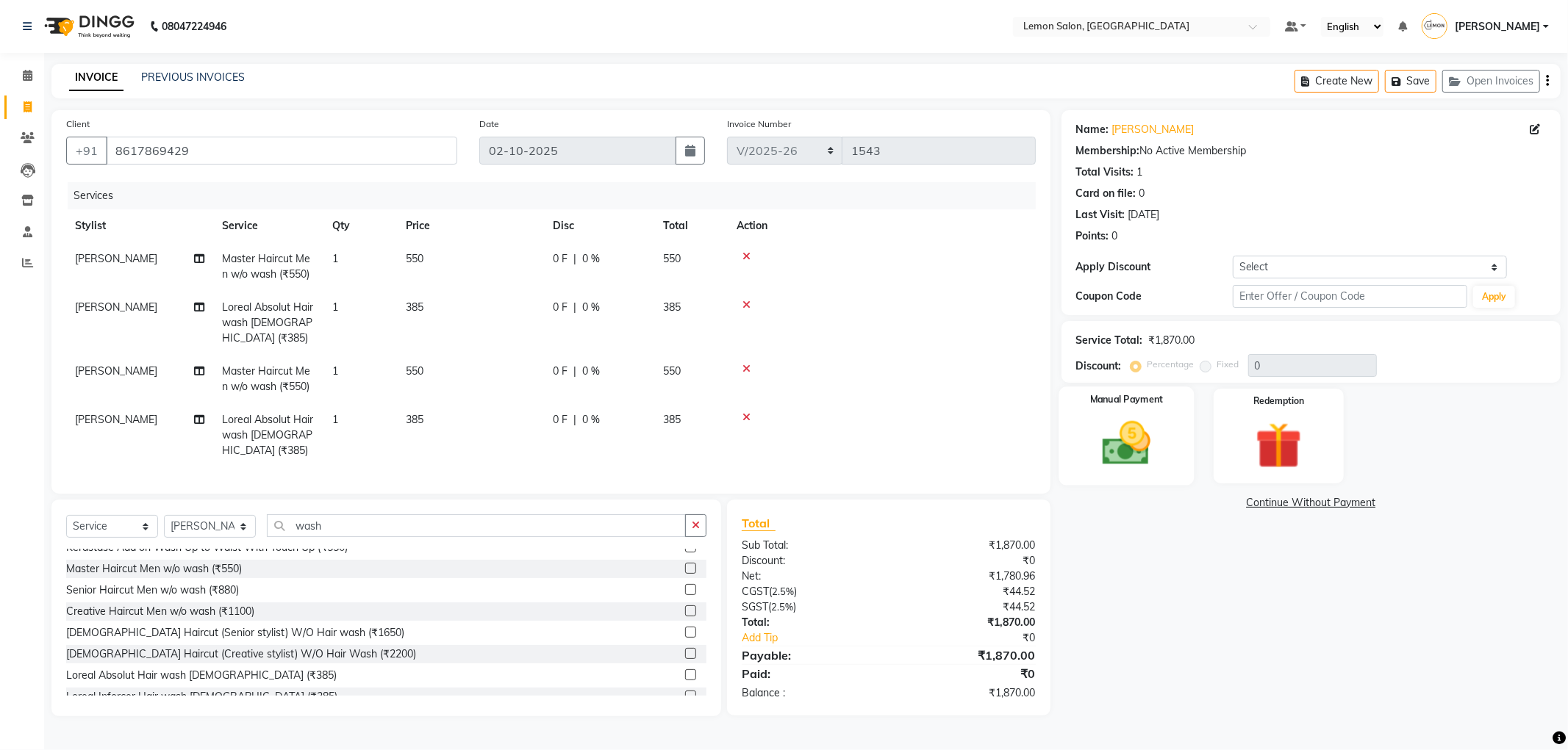
click at [1147, 443] on img at bounding box center [1126, 444] width 78 height 56
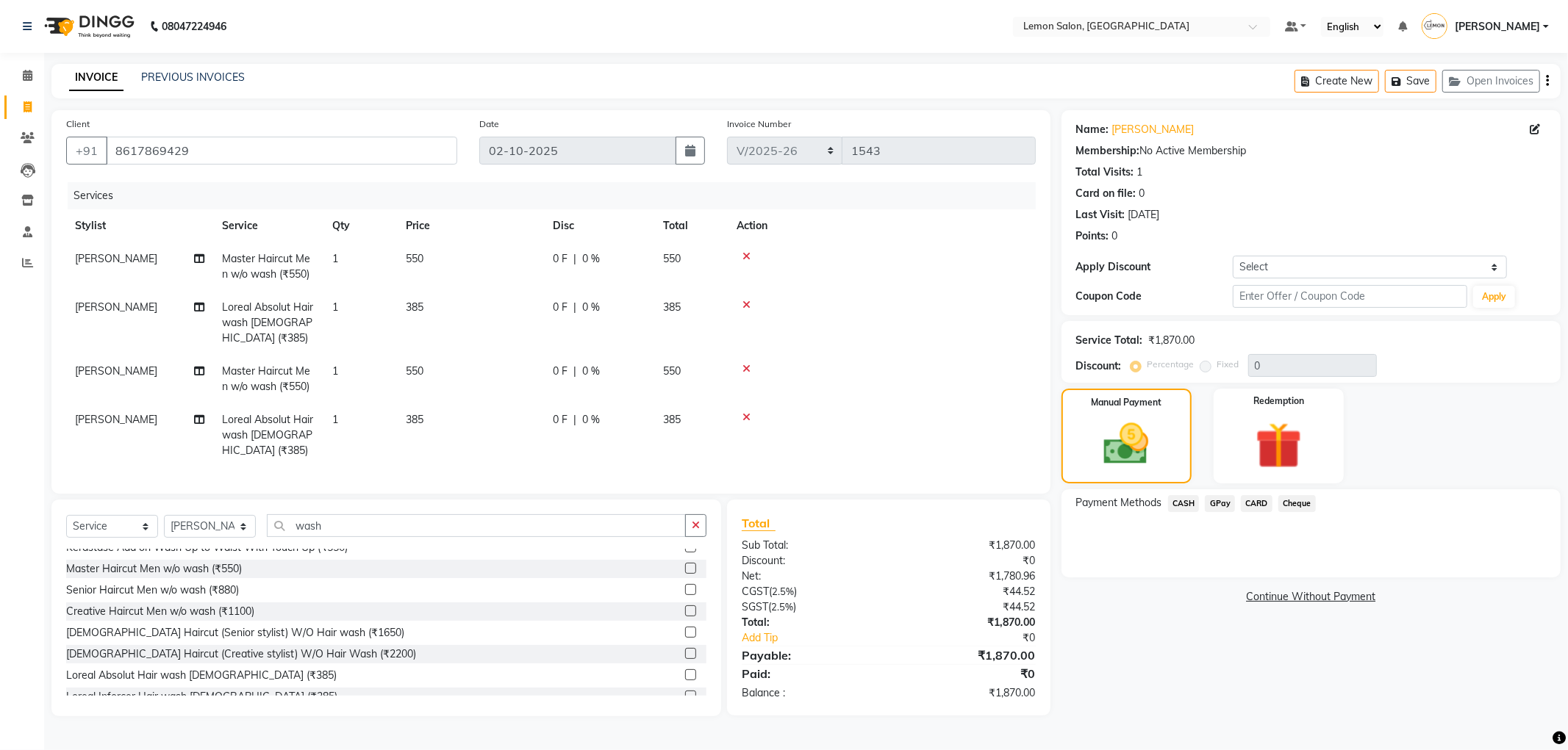
click at [1226, 500] on span "GPay" at bounding box center [1220, 504] width 30 height 17
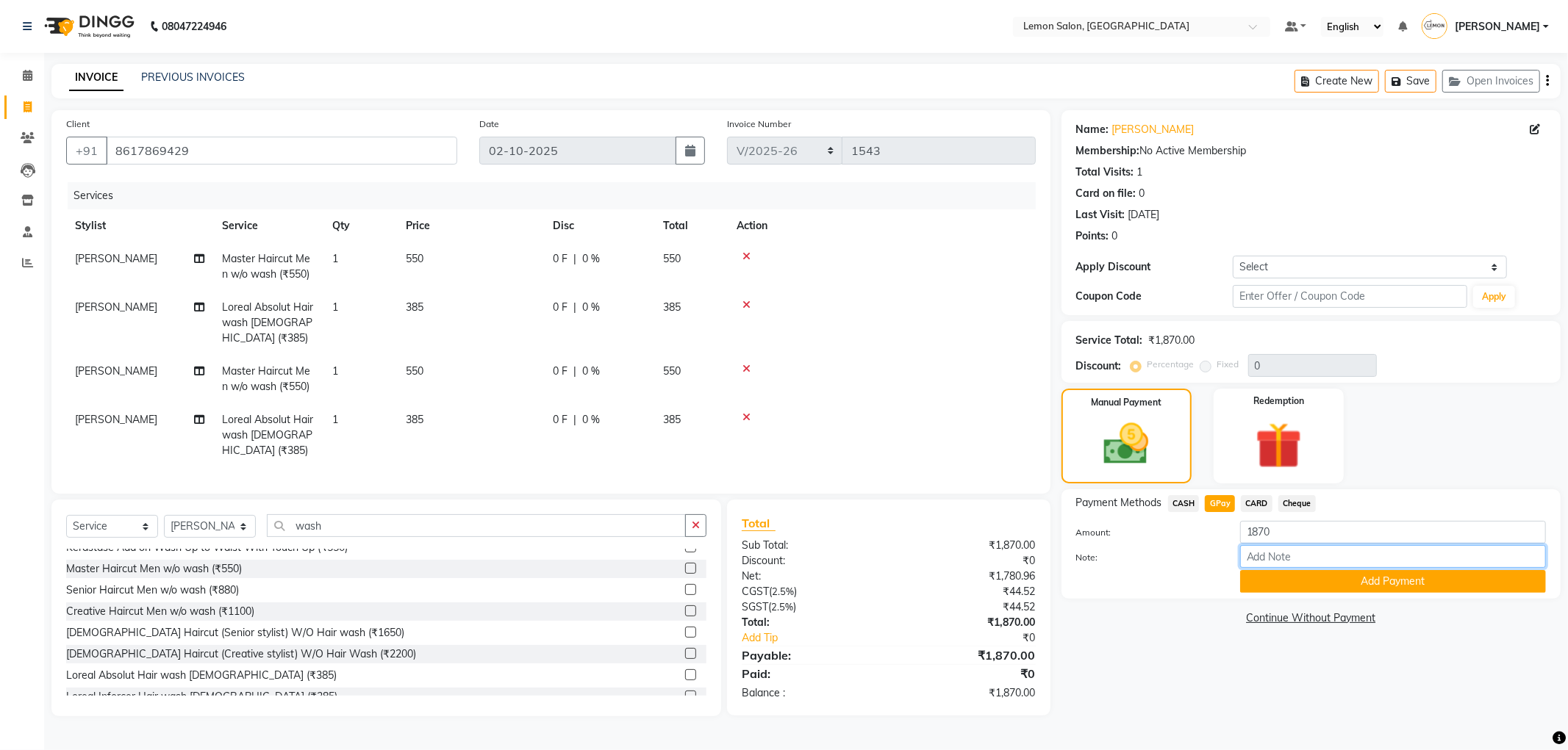
drag, startPoint x: 1232, startPoint y: 508, endPoint x: 1284, endPoint y: 560, distance: 73.5
click at [1284, 560] on input "Note:" at bounding box center [1393, 556] width 306 height 23
click at [1279, 571] on button "Add Payment" at bounding box center [1393, 581] width 306 height 23
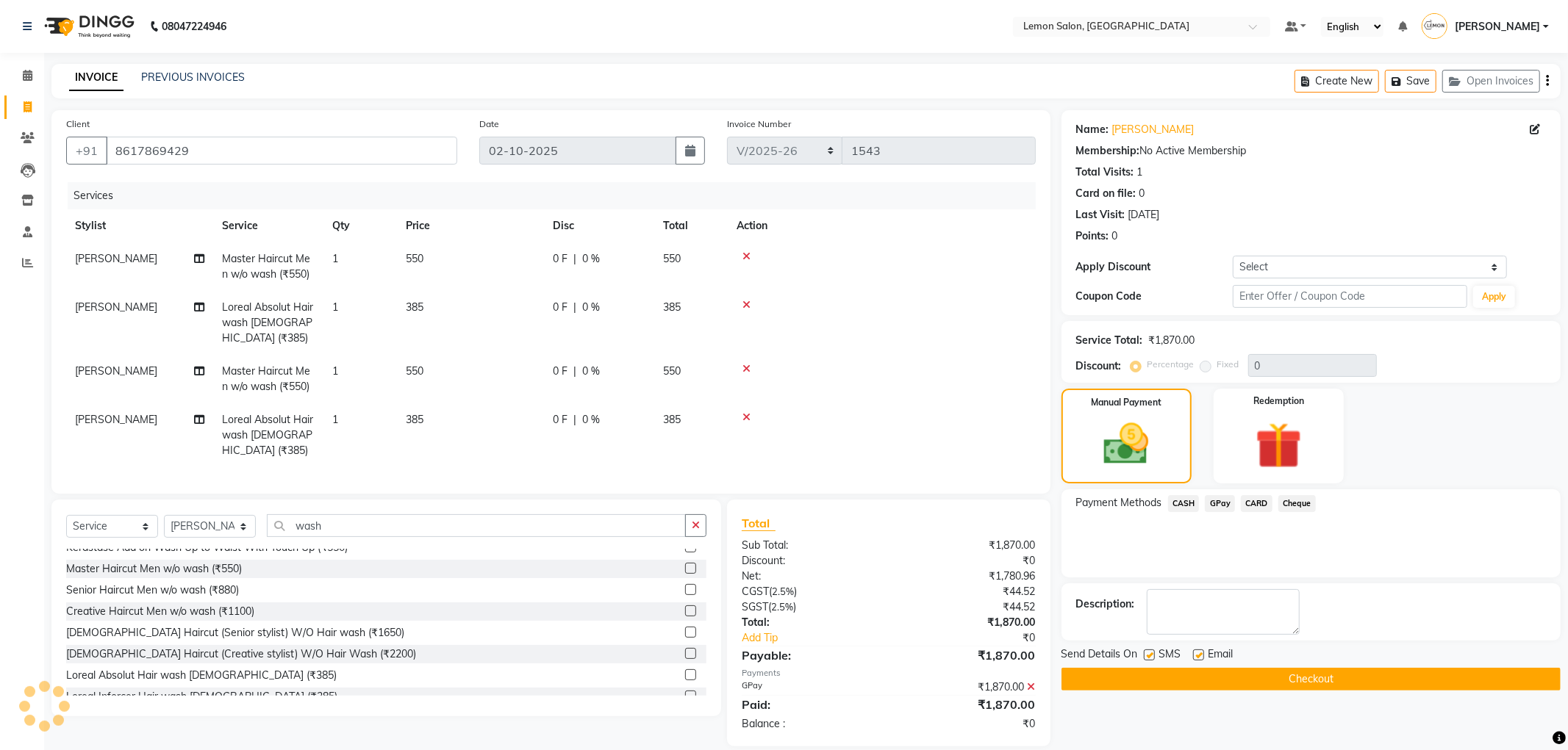
click at [1202, 655] on label at bounding box center [1198, 655] width 11 height 11
click at [1202, 655] on input "checkbox" at bounding box center [1198, 656] width 9 height 9
checkbox input "false"
click at [1146, 652] on label at bounding box center [1149, 655] width 11 height 11
click at [1146, 652] on input "checkbox" at bounding box center [1148, 656] width 9 height 9
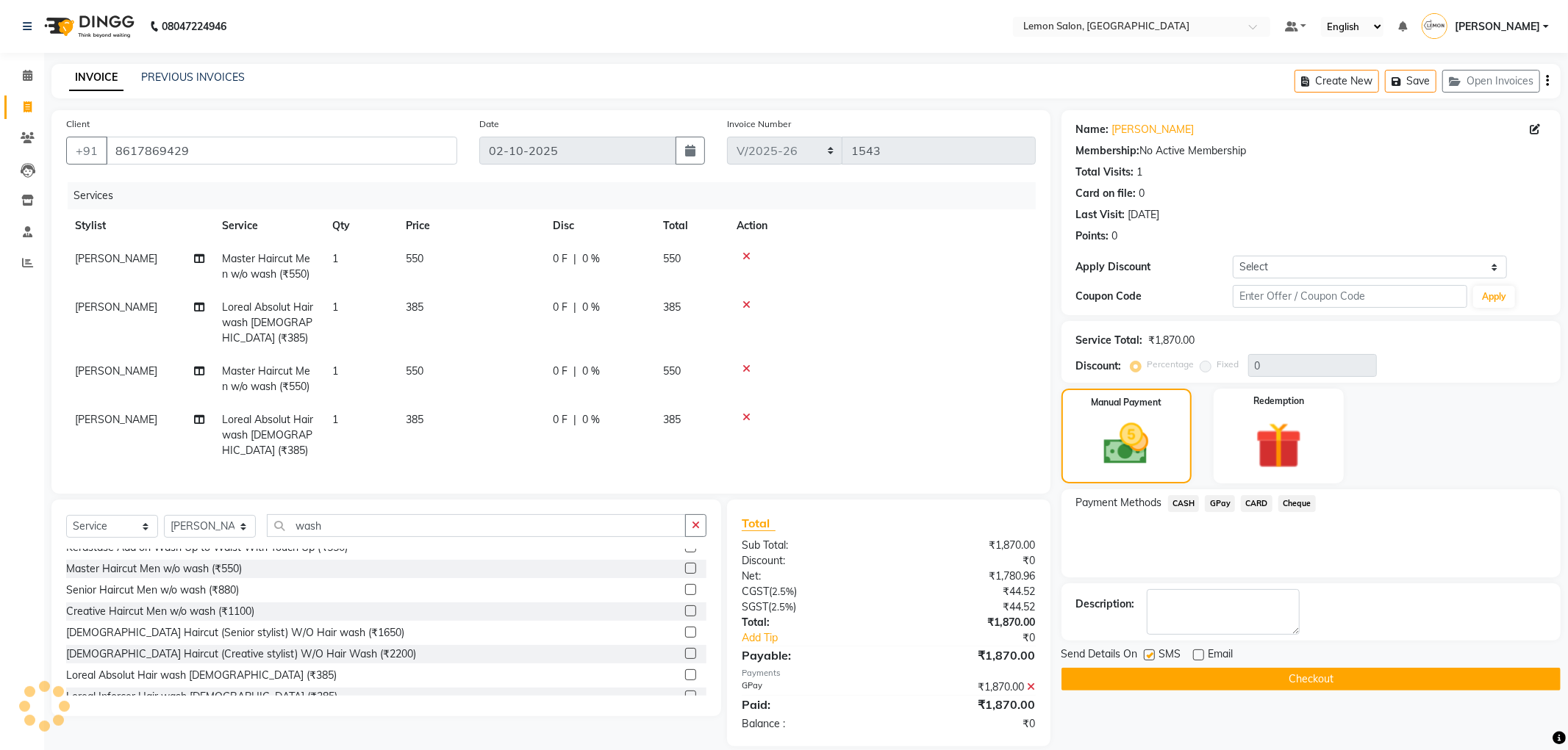
checkbox input "false"
click at [1150, 678] on button "Checkout" at bounding box center [1311, 679] width 499 height 23
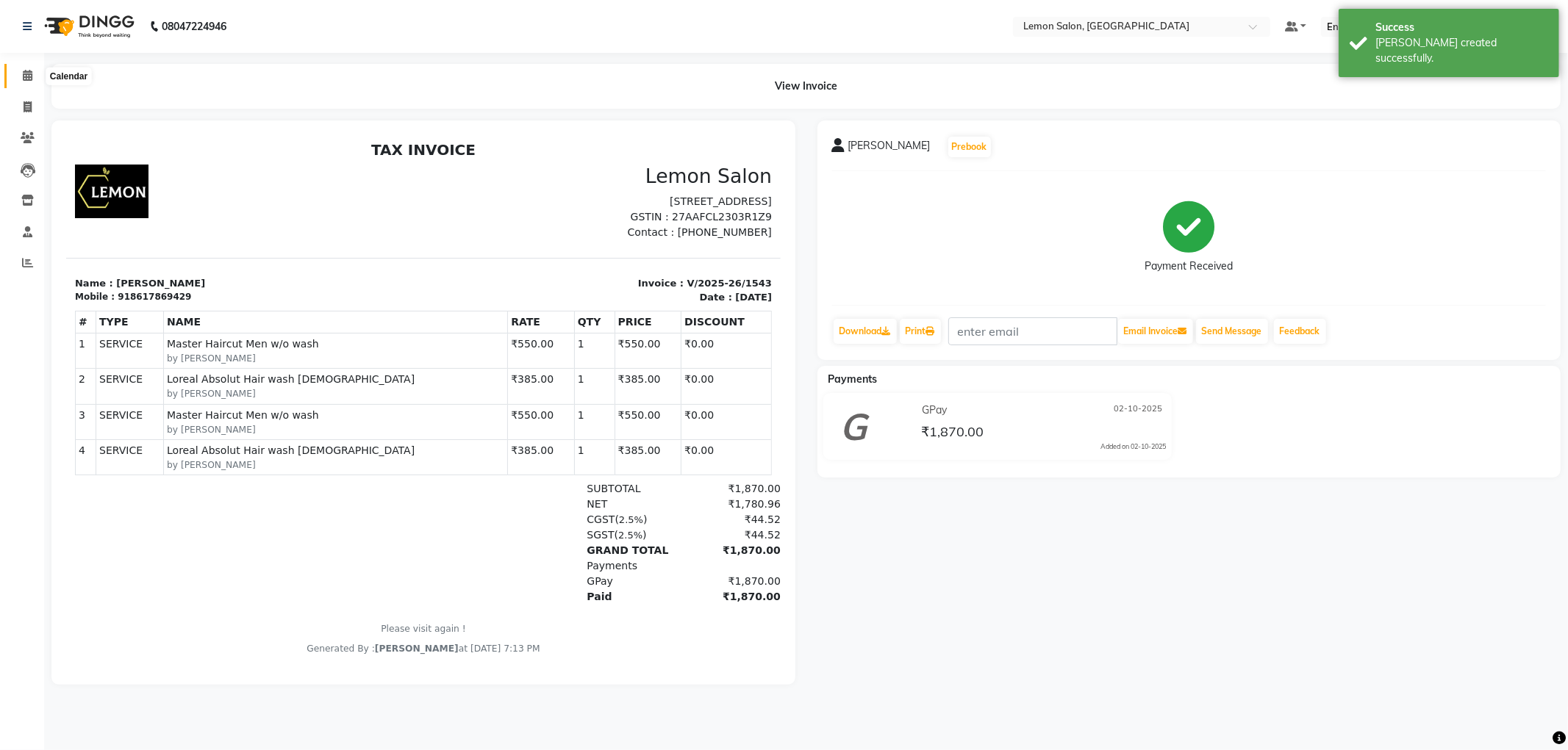
click at [26, 73] on icon at bounding box center [27, 75] width 9 height 11
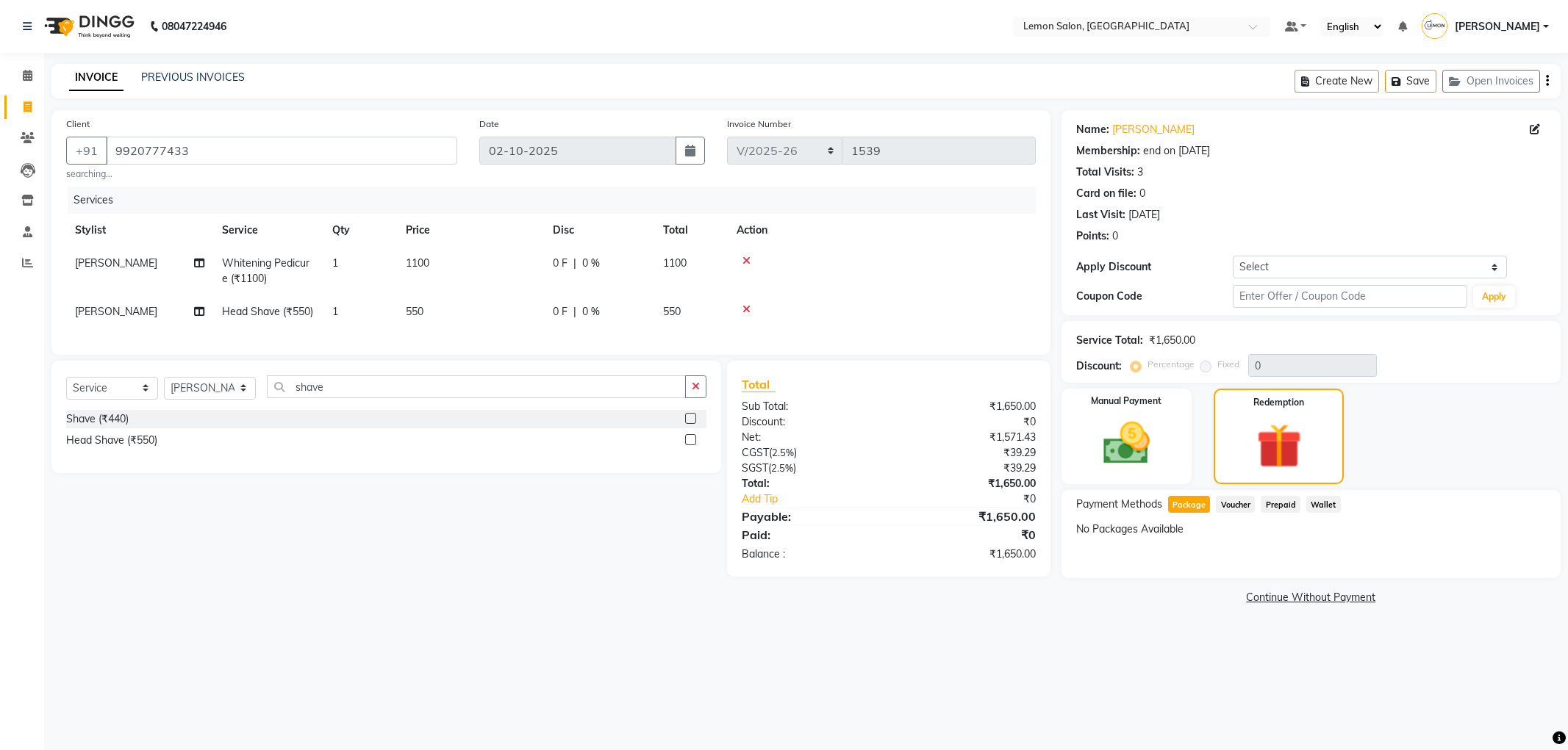
select select "561"
select select "service"
select select "60402"
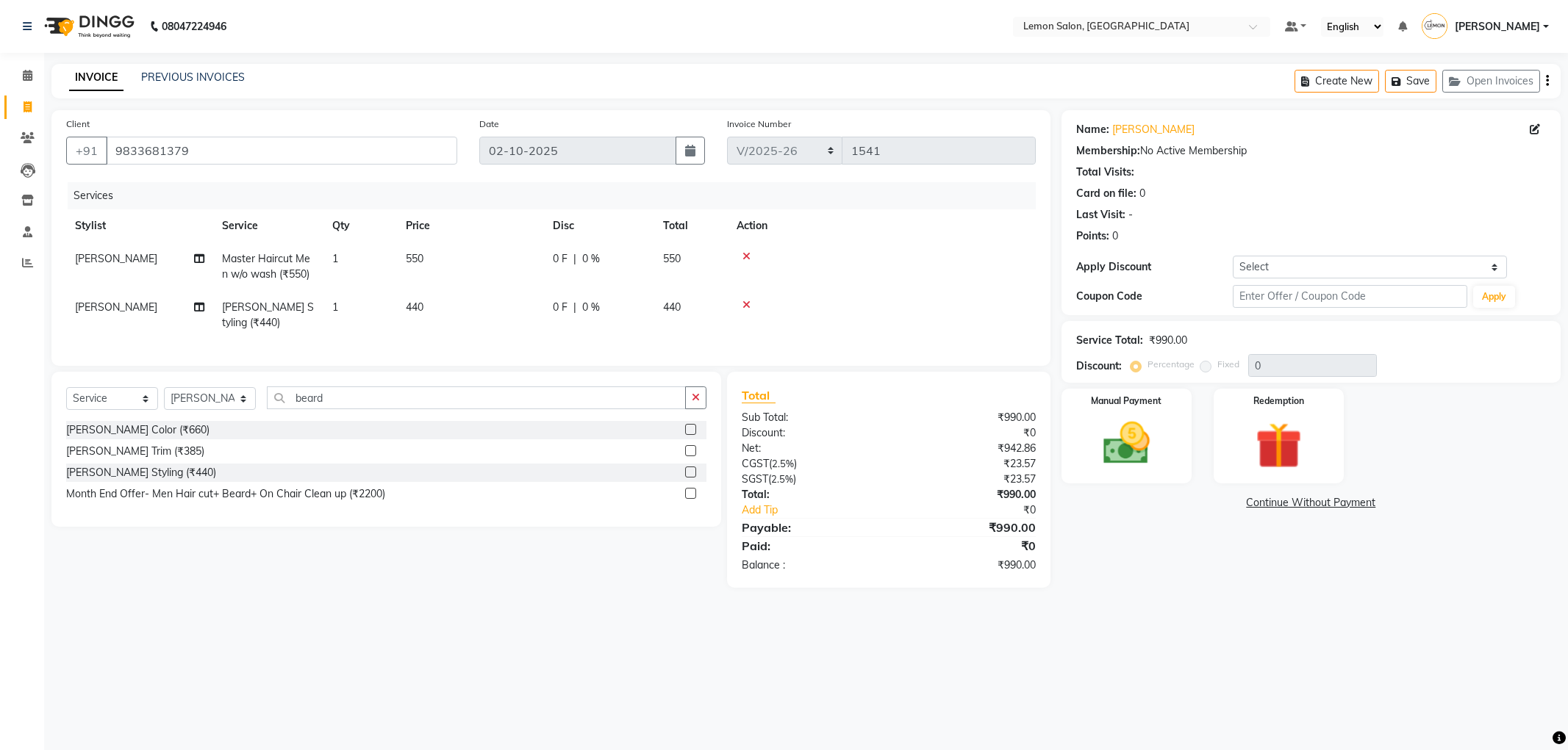
select select "561"
select select "service"
select select "60402"
drag, startPoint x: 1142, startPoint y: 449, endPoint x: 1189, endPoint y: 485, distance: 59.2
click at [1142, 448] on img at bounding box center [1126, 443] width 76 height 54
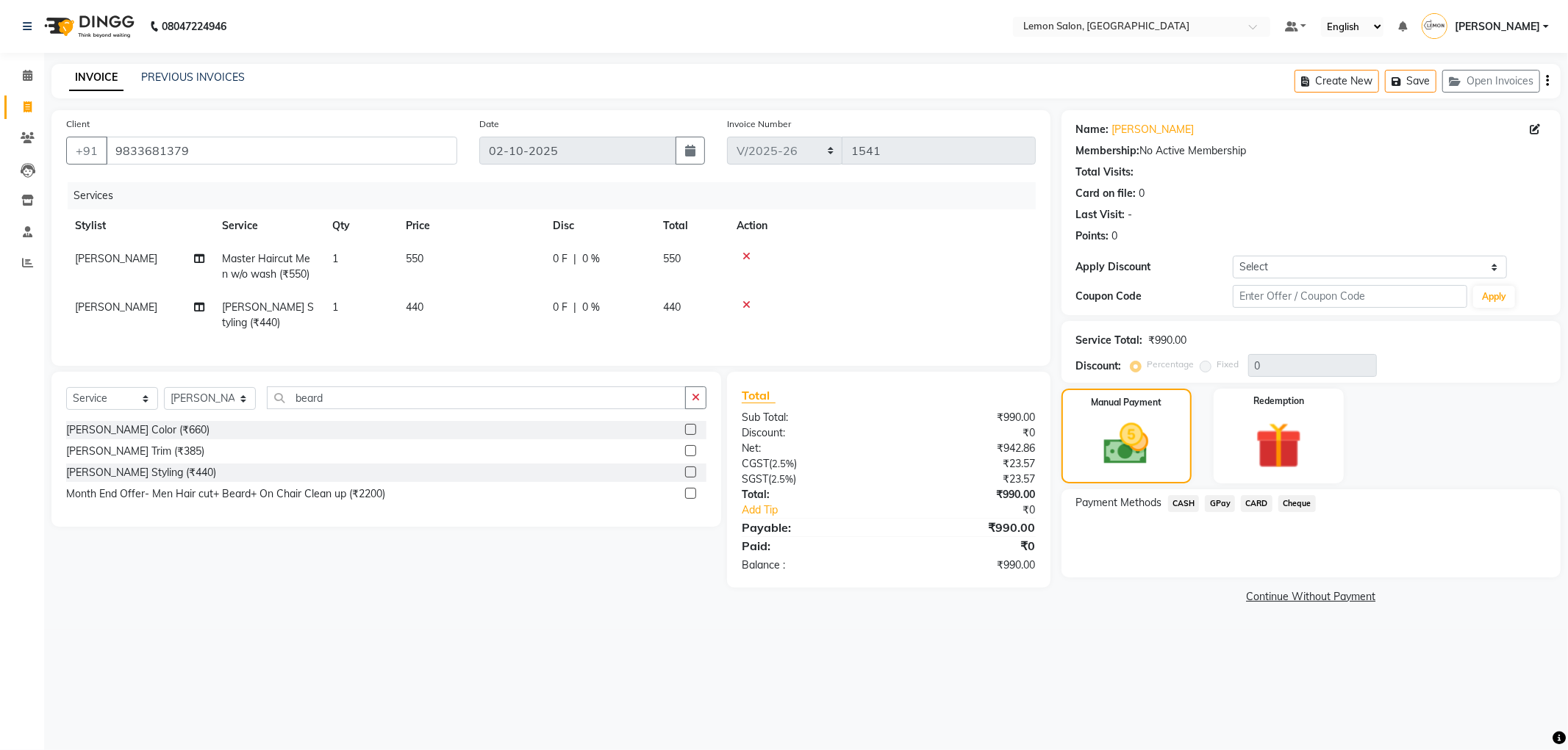
click at [1223, 510] on span "GPay" at bounding box center [1220, 504] width 30 height 17
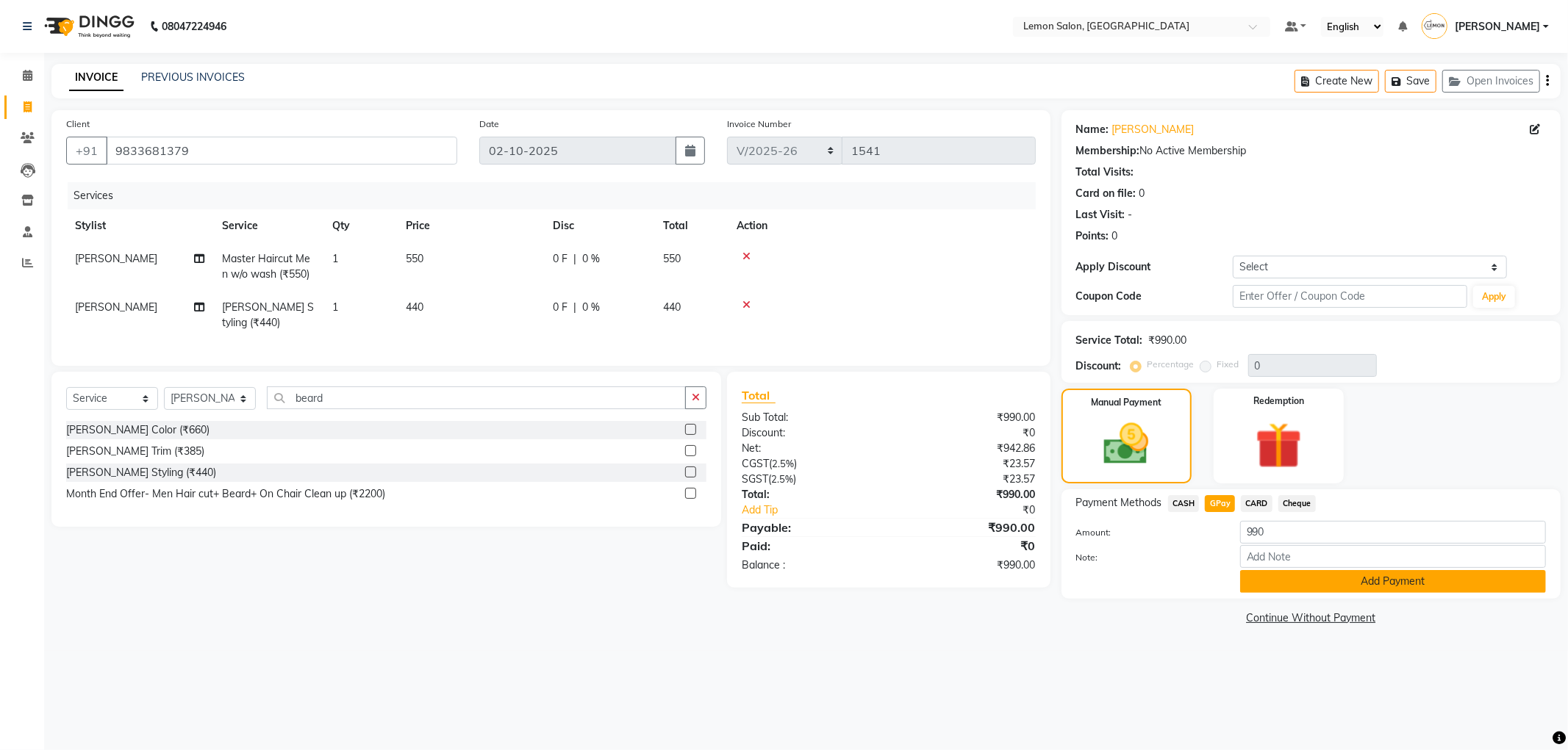
click at [1261, 576] on button "Add Payment" at bounding box center [1393, 581] width 306 height 23
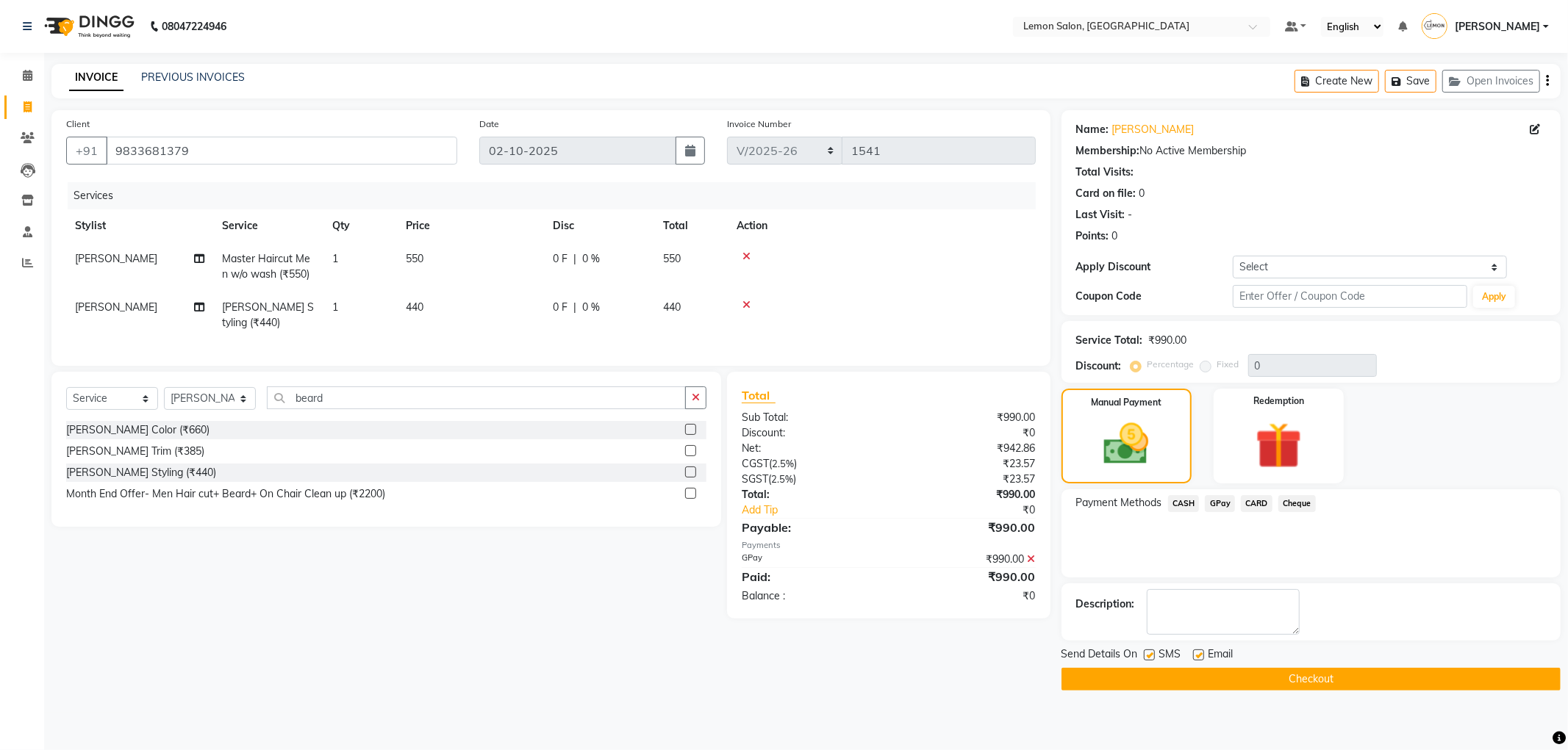
click at [1199, 654] on label at bounding box center [1198, 655] width 11 height 11
click at [1199, 654] on input "checkbox" at bounding box center [1198, 656] width 9 height 9
checkbox input "false"
click at [1148, 656] on label at bounding box center [1149, 655] width 11 height 11
click at [1148, 656] on input "checkbox" at bounding box center [1148, 656] width 9 height 9
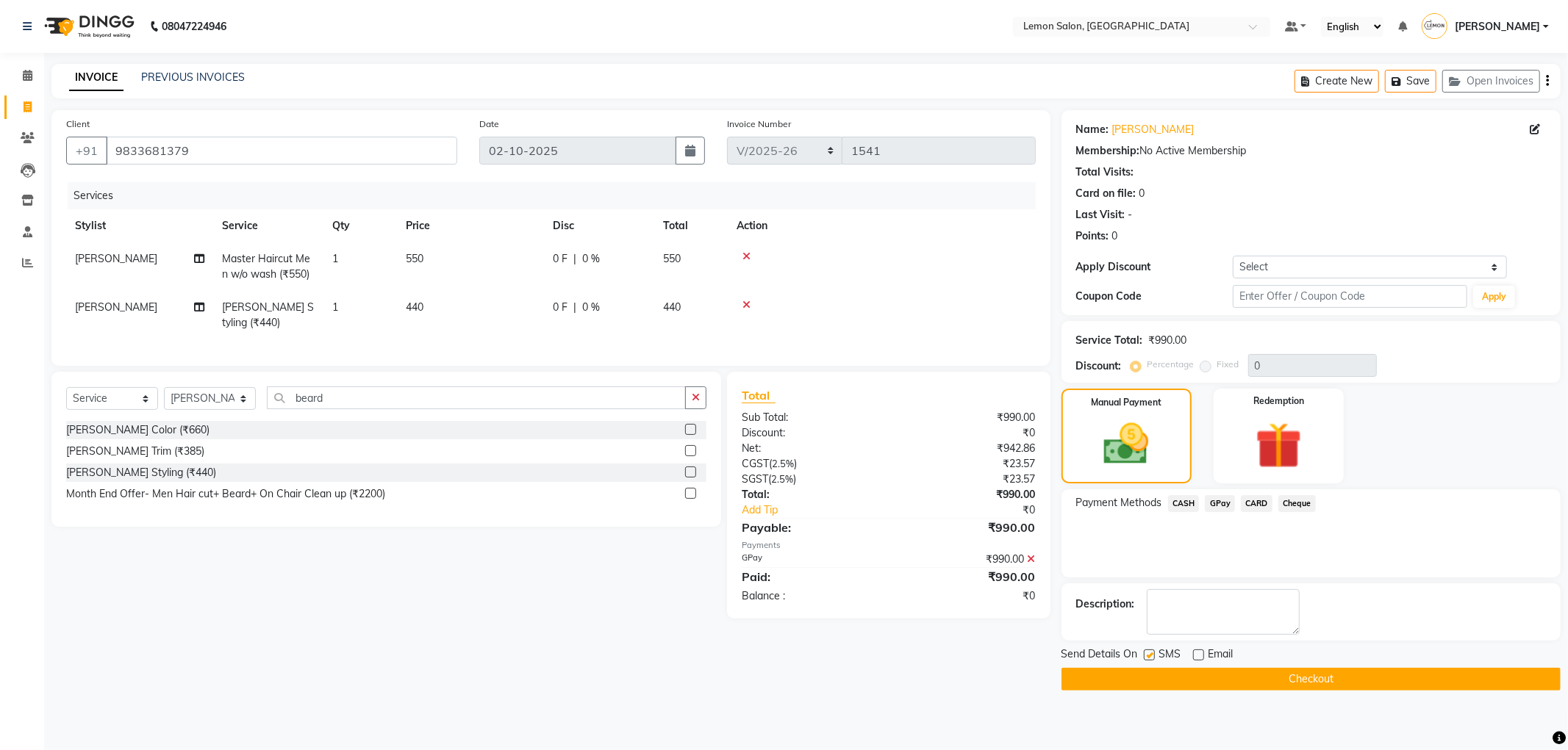
checkbox input "false"
click at [1148, 682] on button "Checkout" at bounding box center [1311, 679] width 499 height 23
